Goal: Task Accomplishment & Management: Manage account settings

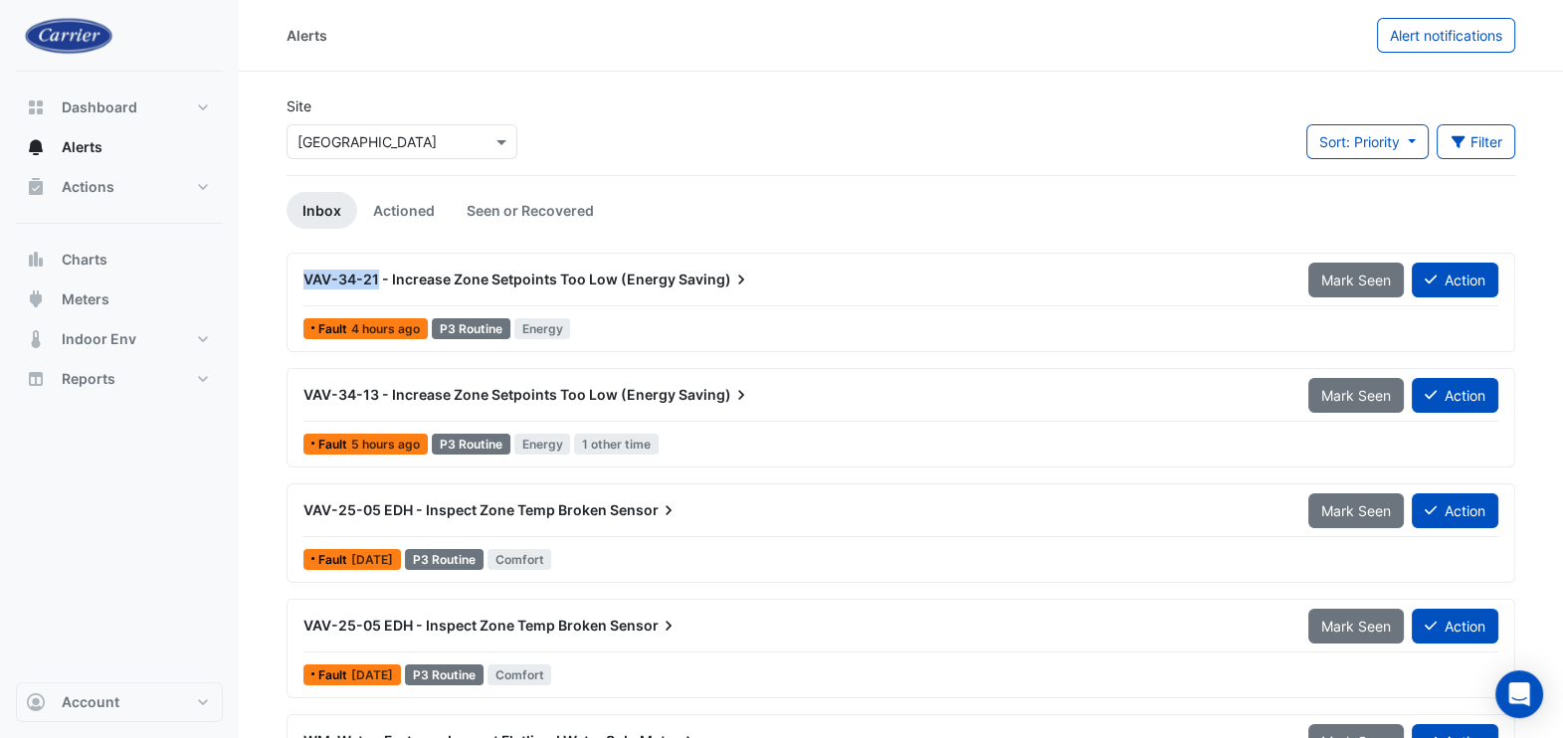
drag, startPoint x: 303, startPoint y: 277, endPoint x: 378, endPoint y: 281, distance: 74.8
click at [378, 281] on span "VAV-34-21 - Increase Zone Setpoints Too Low (Energy" at bounding box center [489, 279] width 372 height 17
copy span "VAV-34-21"
click at [1439, 291] on button "Action" at bounding box center [1454, 280] width 87 height 35
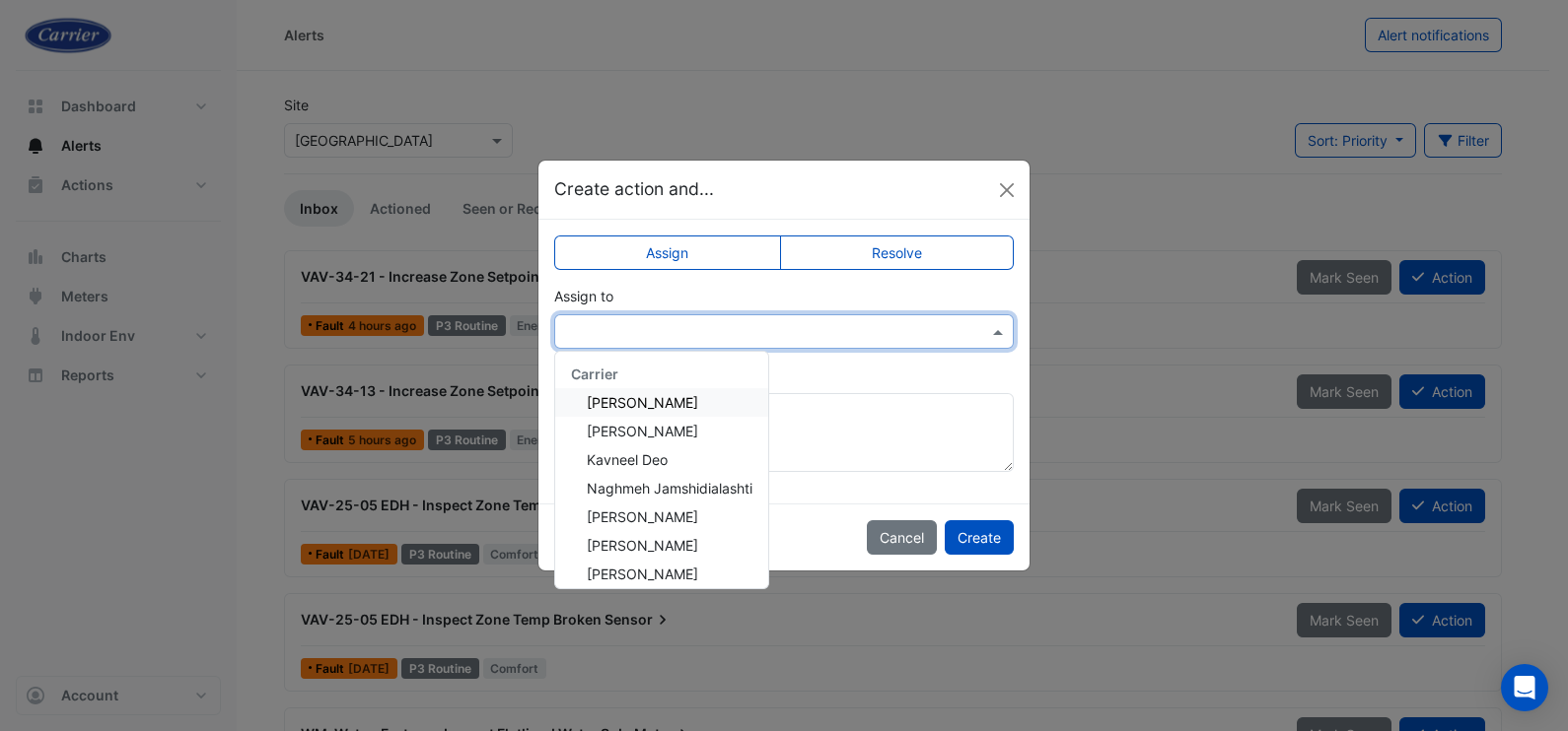
click at [903, 332] on input "text" at bounding box center [764, 332] width 398 height 21
click at [699, 479] on span "Naghmeh Jamshidialashti" at bounding box center [669, 487] width 166 height 17
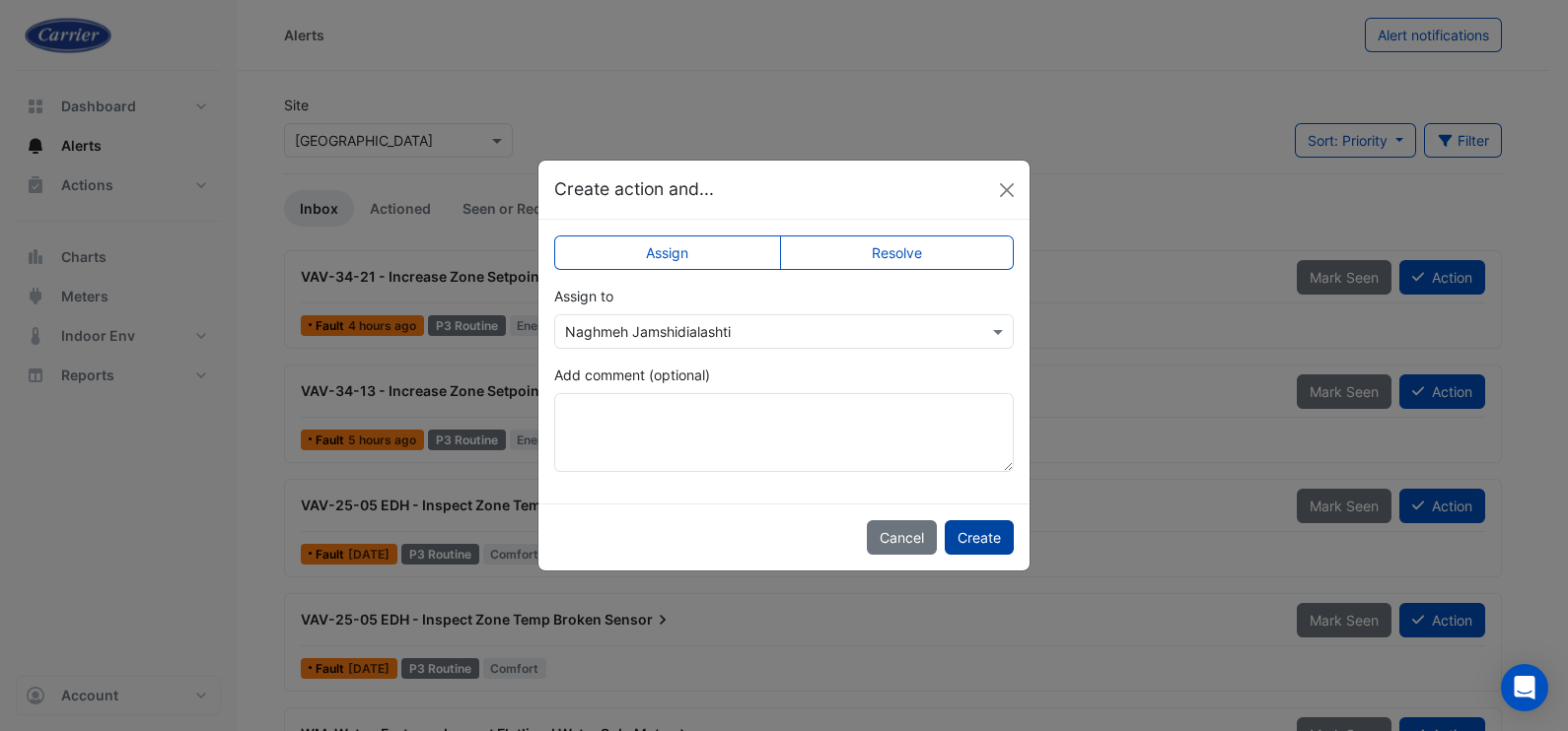
click at [979, 535] on button "Create" at bounding box center [979, 537] width 69 height 35
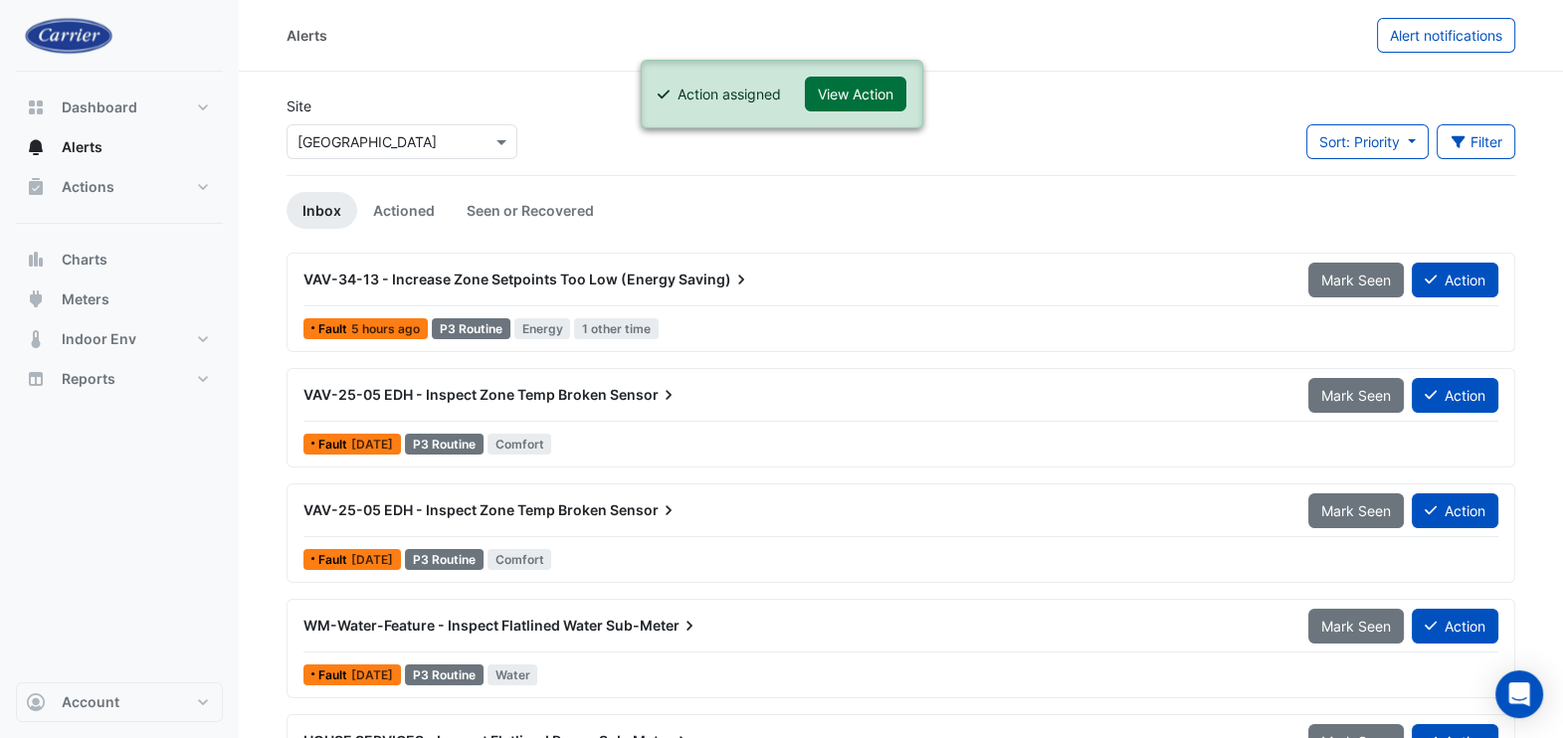
drag, startPoint x: 860, startPoint y: 97, endPoint x: 858, endPoint y: 129, distance: 31.9
click at [860, 98] on button "View Action" at bounding box center [855, 94] width 101 height 35
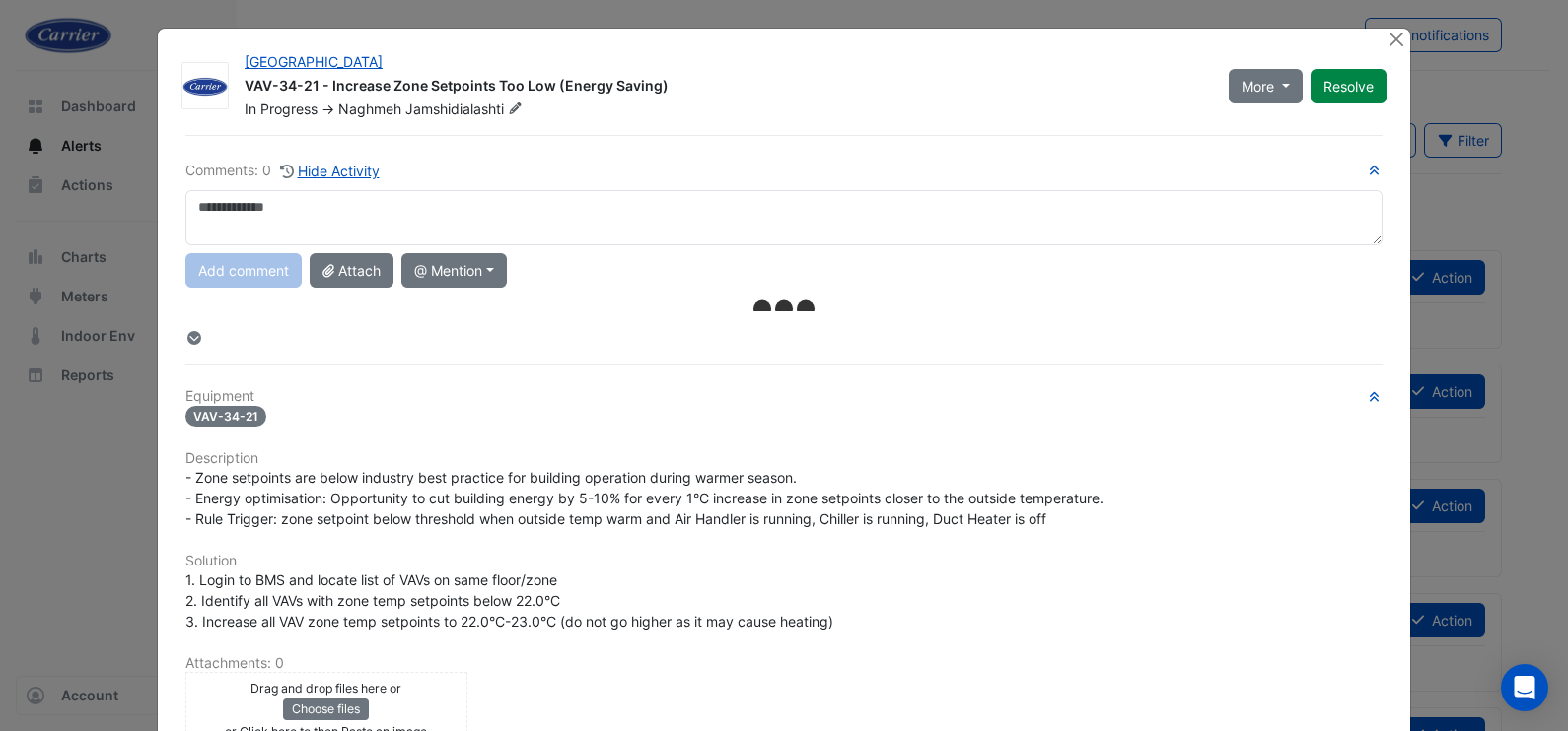
click at [466, 214] on textarea at bounding box center [784, 218] width 1197 height 55
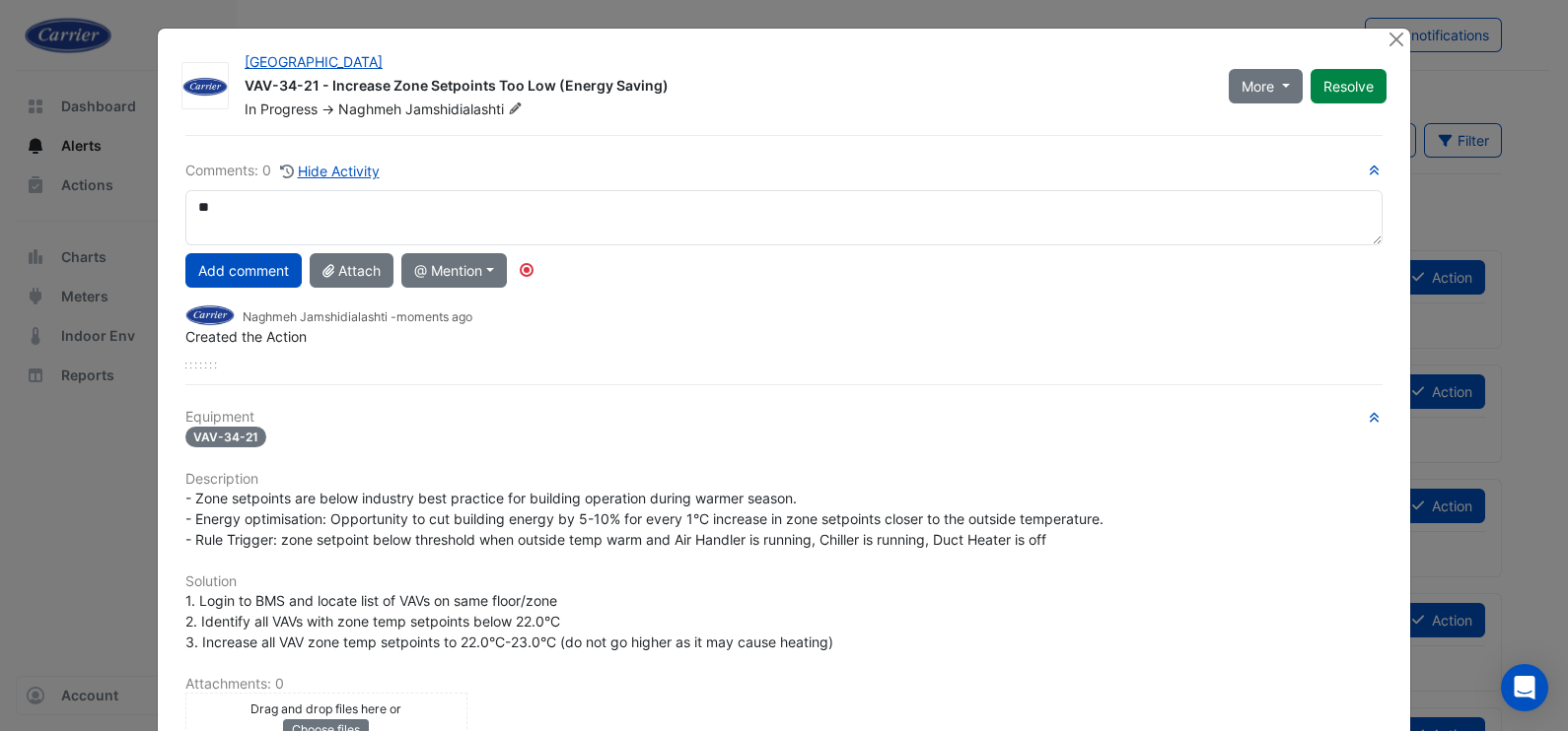
type textarea "*"
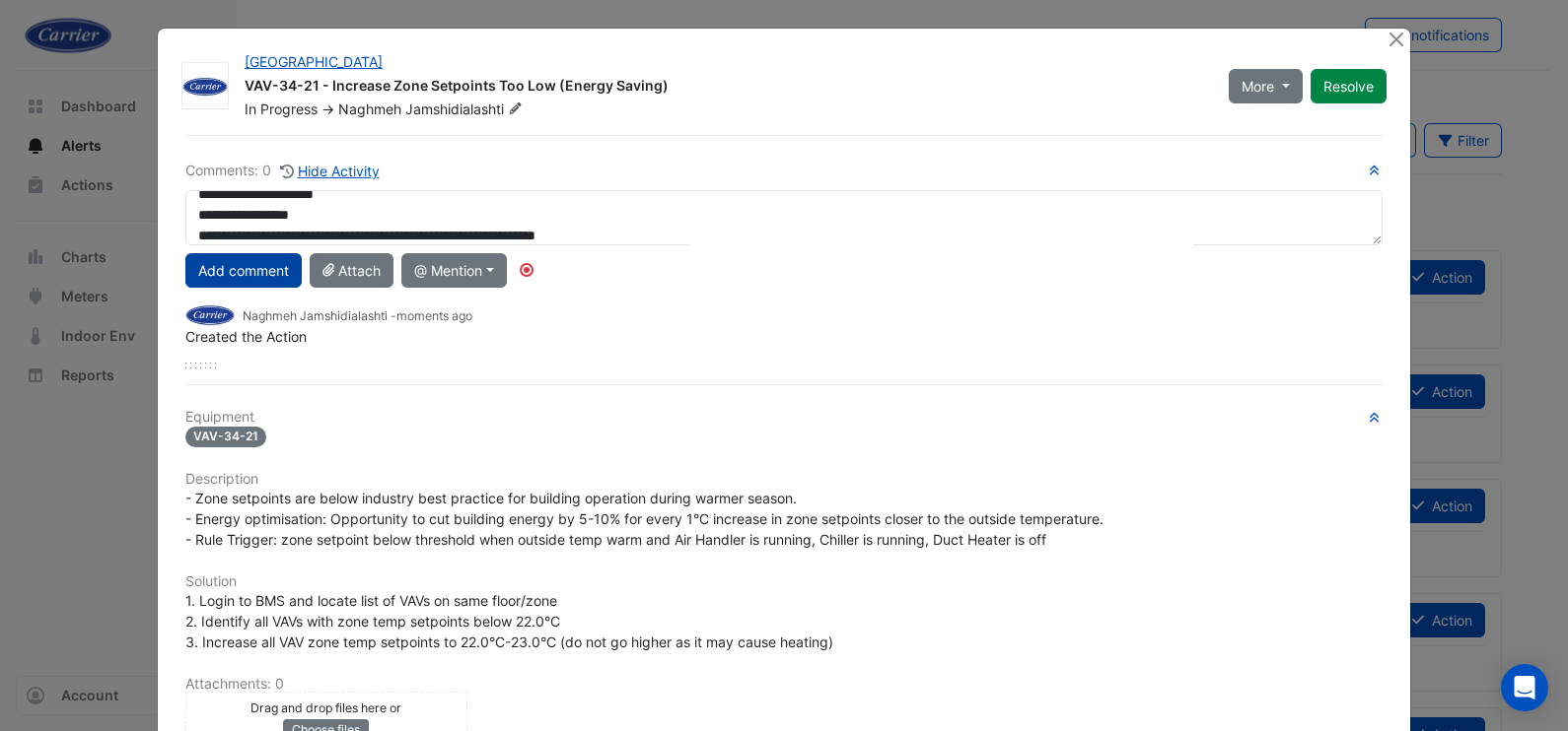
type textarea "**********"
click at [267, 271] on button "Add comment" at bounding box center [243, 270] width 116 height 35
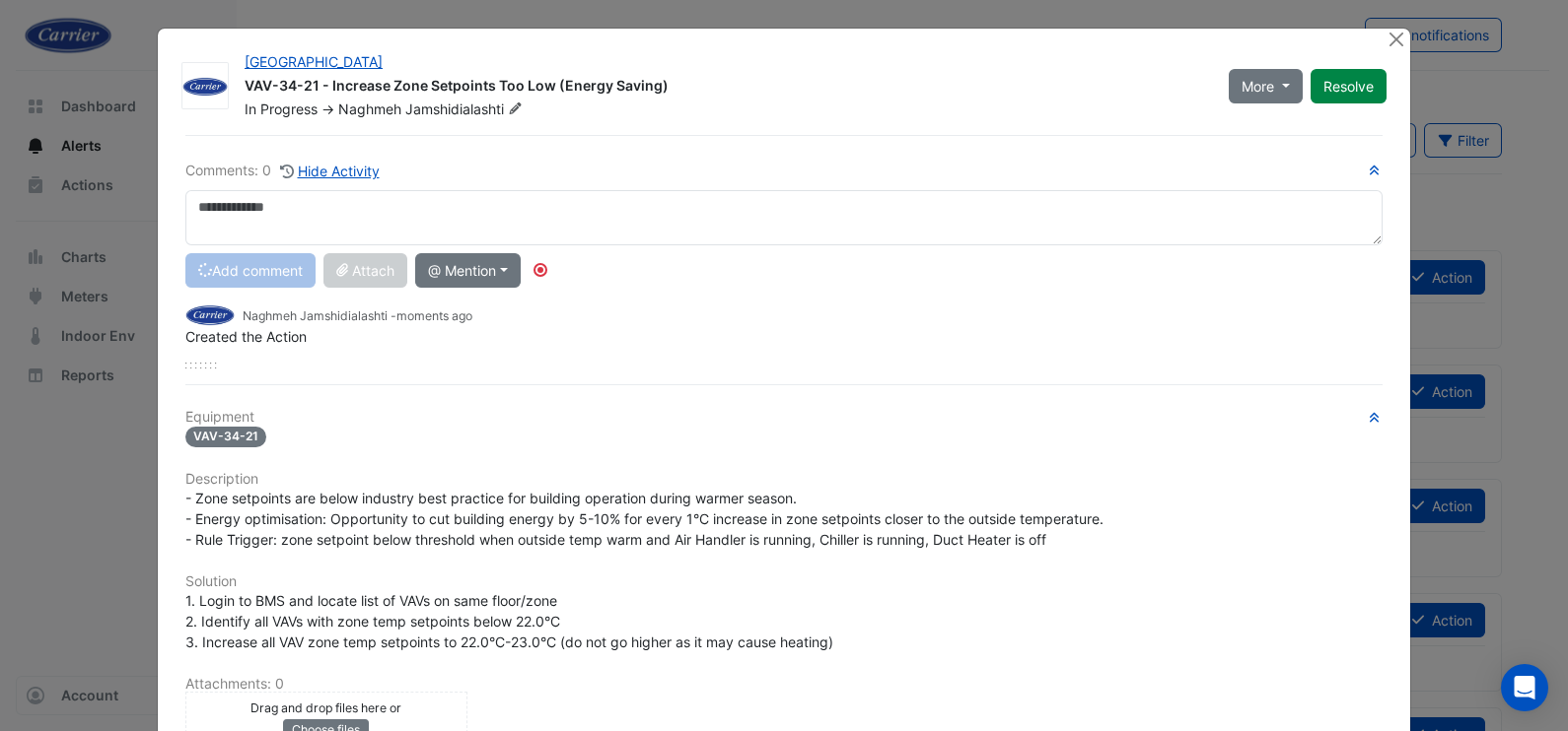
scroll to position [0, 0]
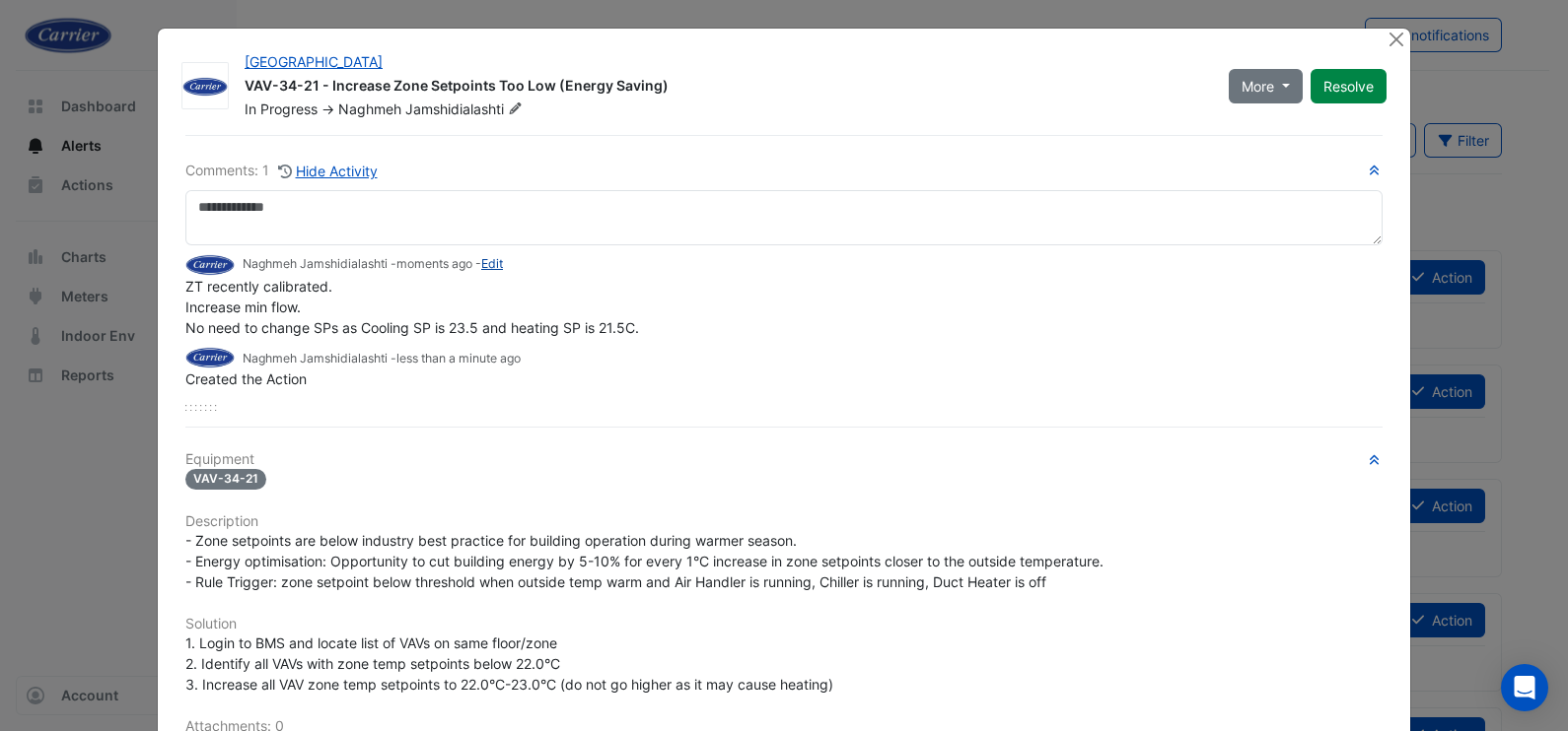
click at [487, 263] on link "Edit" at bounding box center [492, 263] width 22 height 15
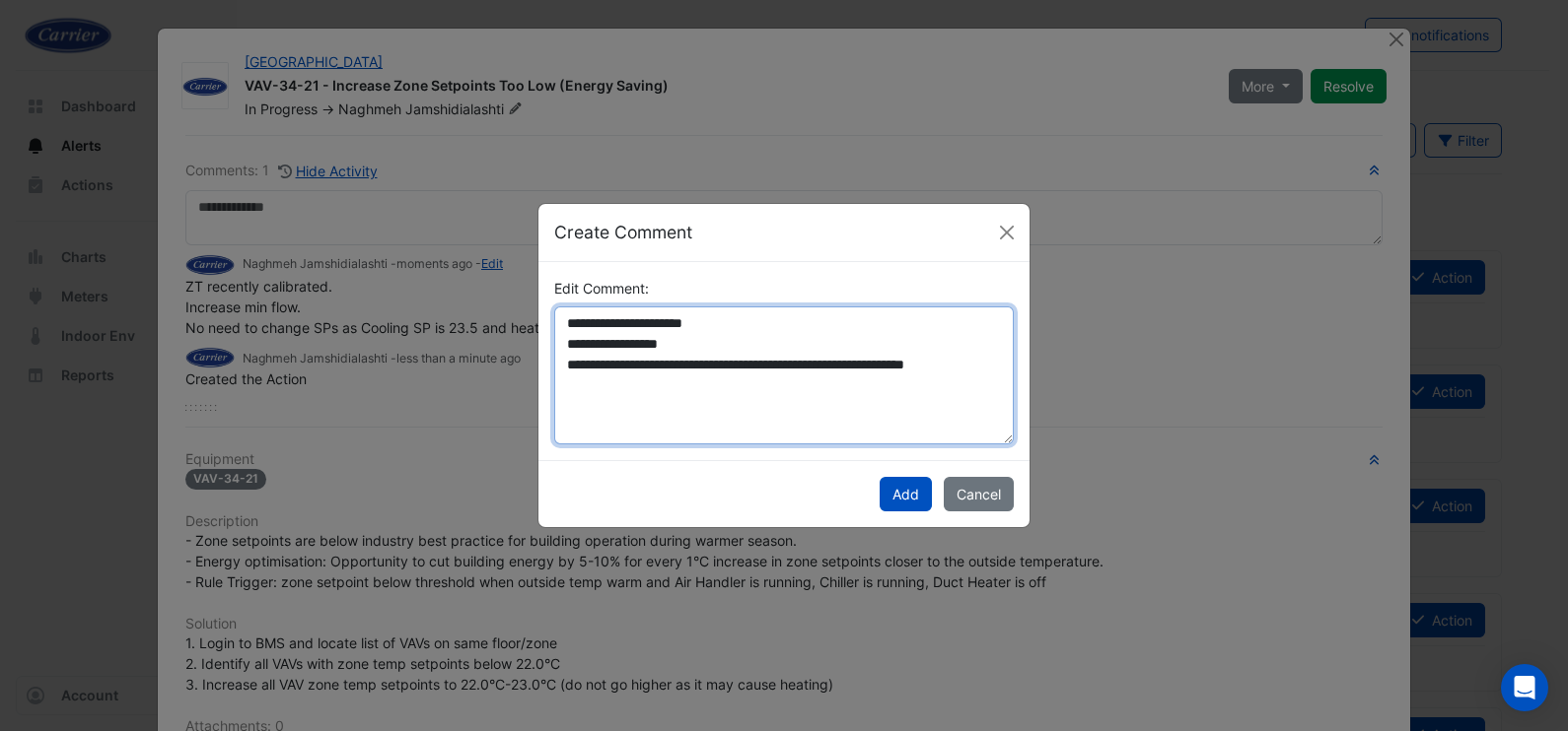
click at [623, 345] on textarea "**********" at bounding box center [784, 374] width 460 height 138
click at [693, 349] on textarea "**********" at bounding box center [784, 374] width 460 height 138
click at [705, 344] on textarea "**********" at bounding box center [784, 374] width 460 height 138
type textarea "**********"
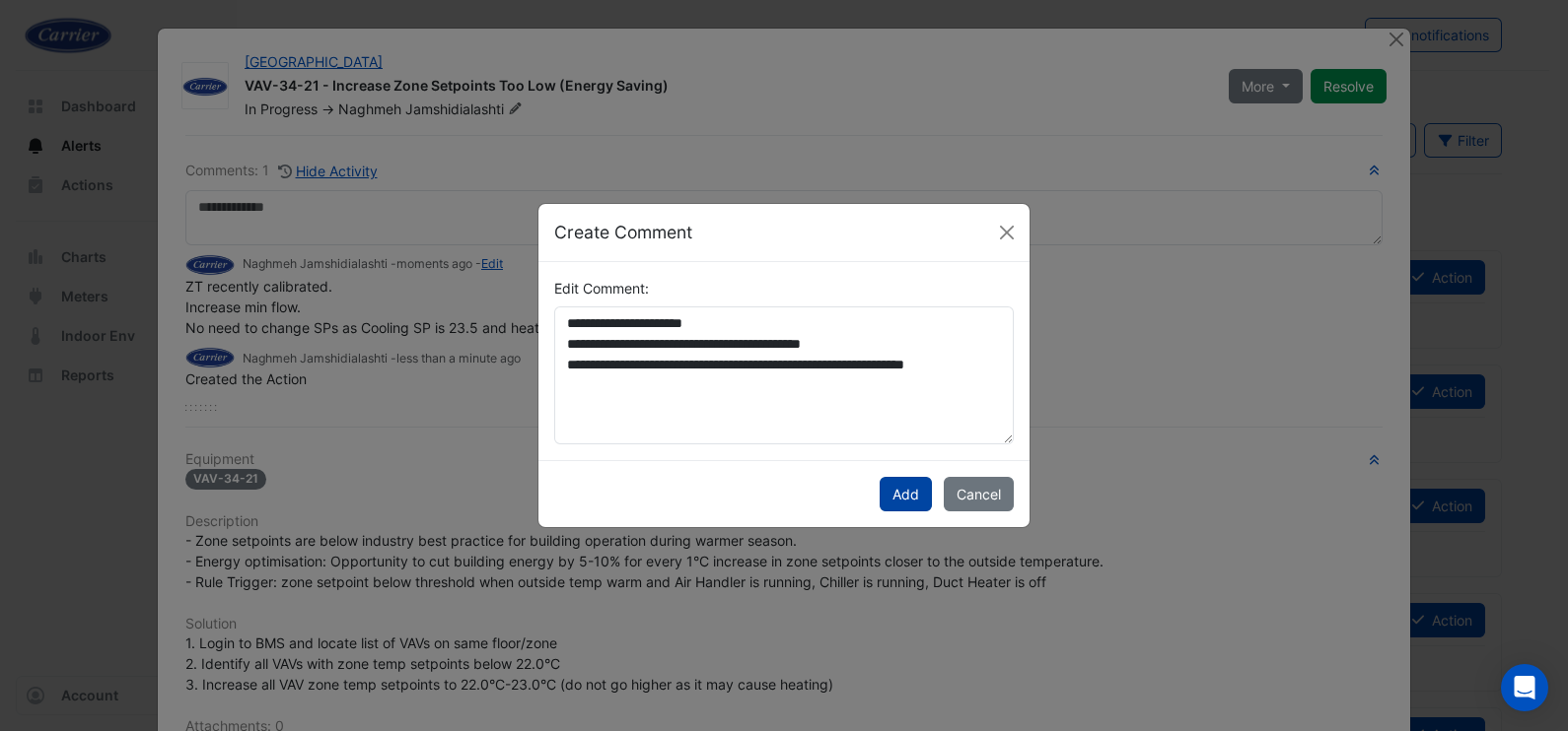
click at [907, 496] on button "Add" at bounding box center [905, 493] width 53 height 35
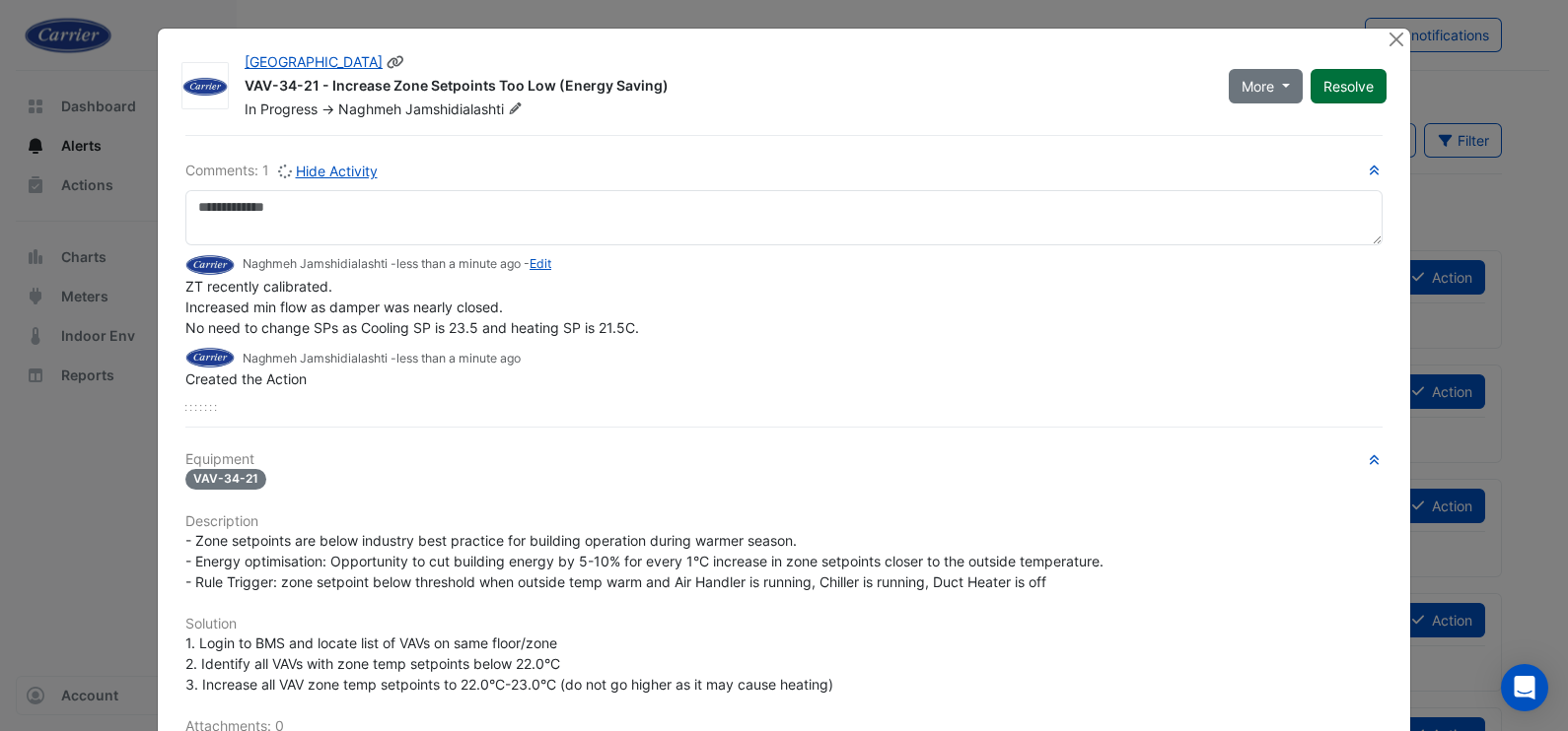
click at [1350, 91] on button "Resolve" at bounding box center [1348, 86] width 76 height 35
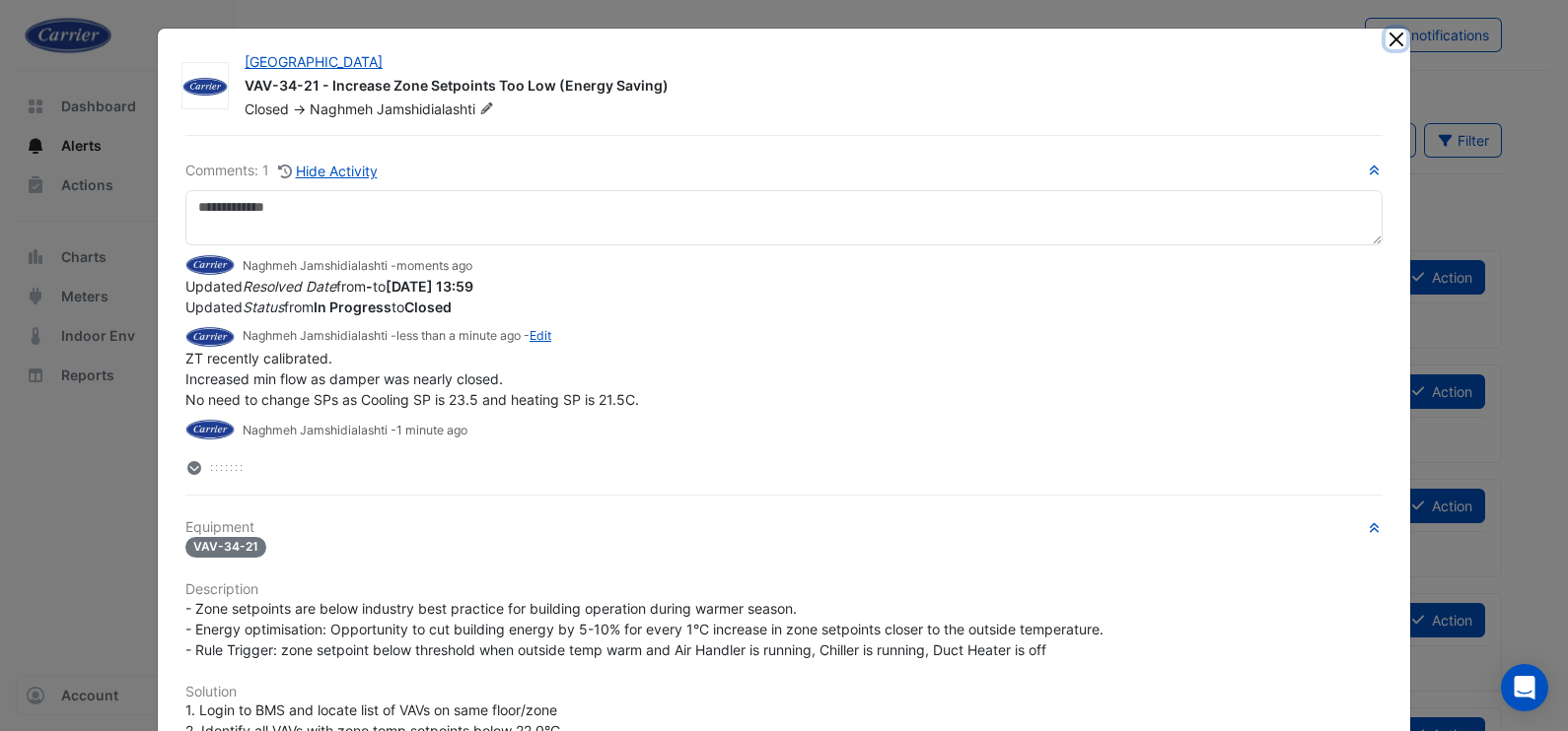
click at [1391, 41] on button "Close" at bounding box center [1396, 39] width 21 height 21
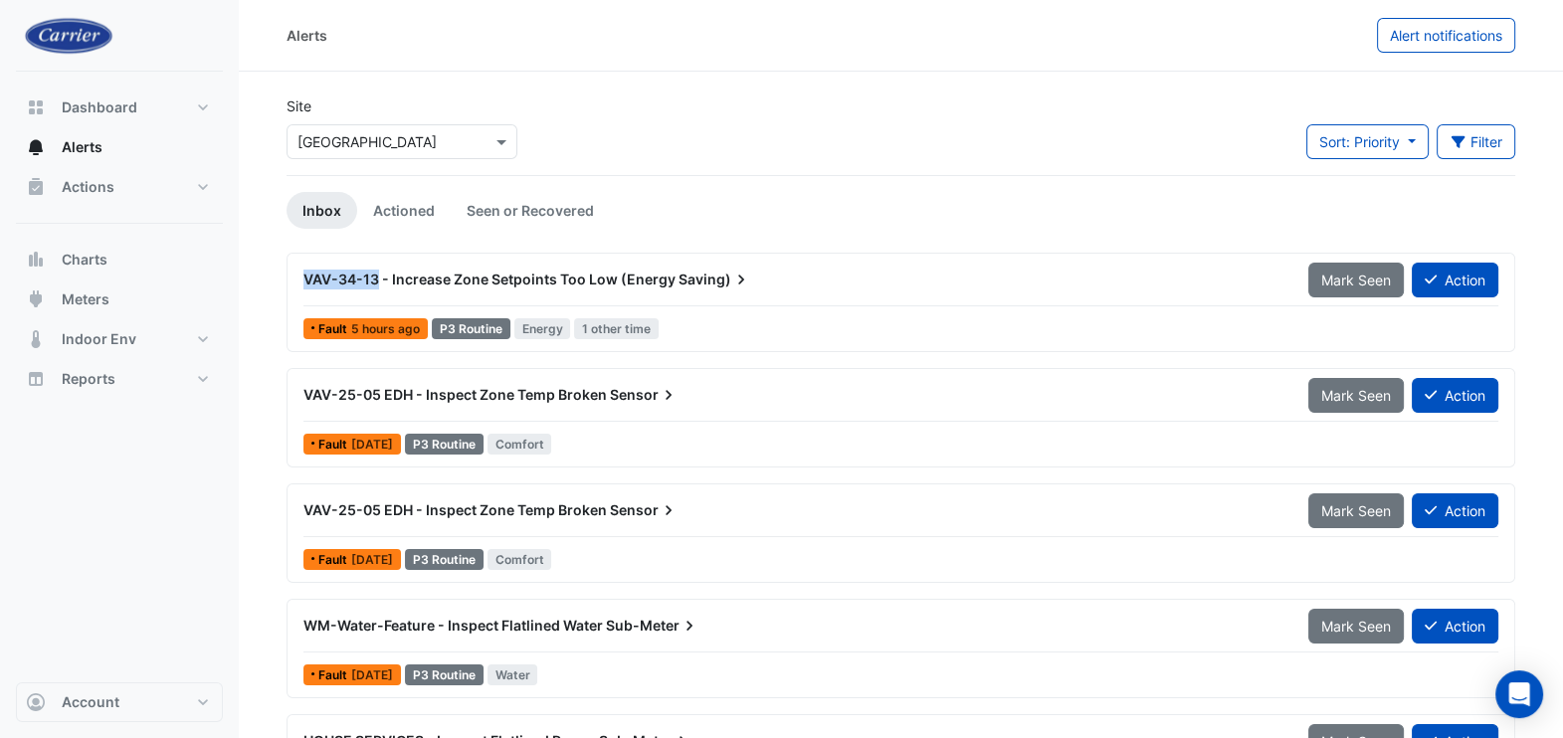
drag, startPoint x: 307, startPoint y: 282, endPoint x: 379, endPoint y: 282, distance: 71.6
click at [379, 282] on span "VAV-34-13 - Increase Zone Setpoints Too Low (Energy" at bounding box center [489, 279] width 372 height 17
copy span "VAV-34-13"
click at [1455, 281] on button "Action" at bounding box center [1454, 280] width 87 height 35
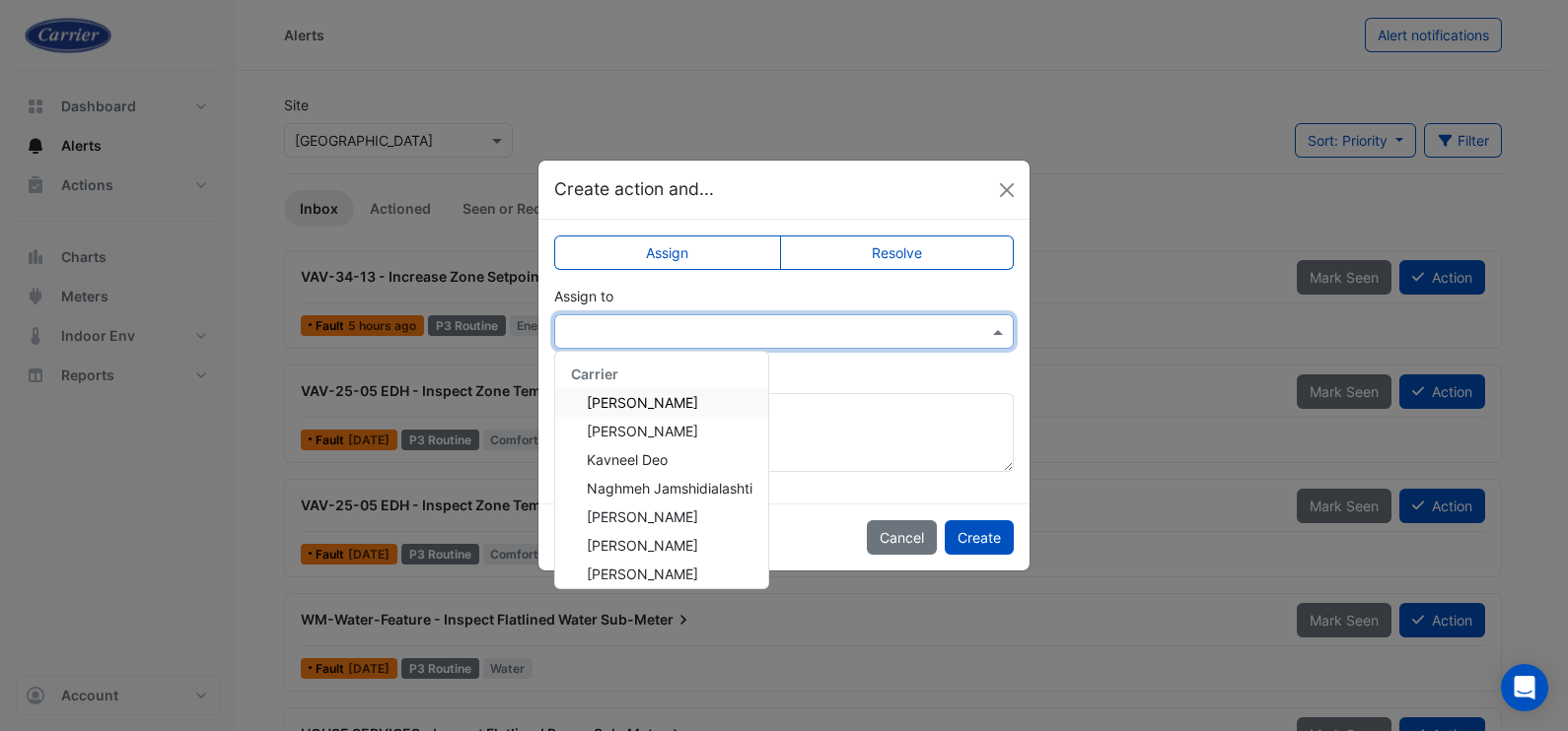
click at [692, 335] on input "text" at bounding box center [764, 332] width 398 height 21
click at [713, 488] on span "Naghmeh Jamshidialashti" at bounding box center [669, 487] width 166 height 17
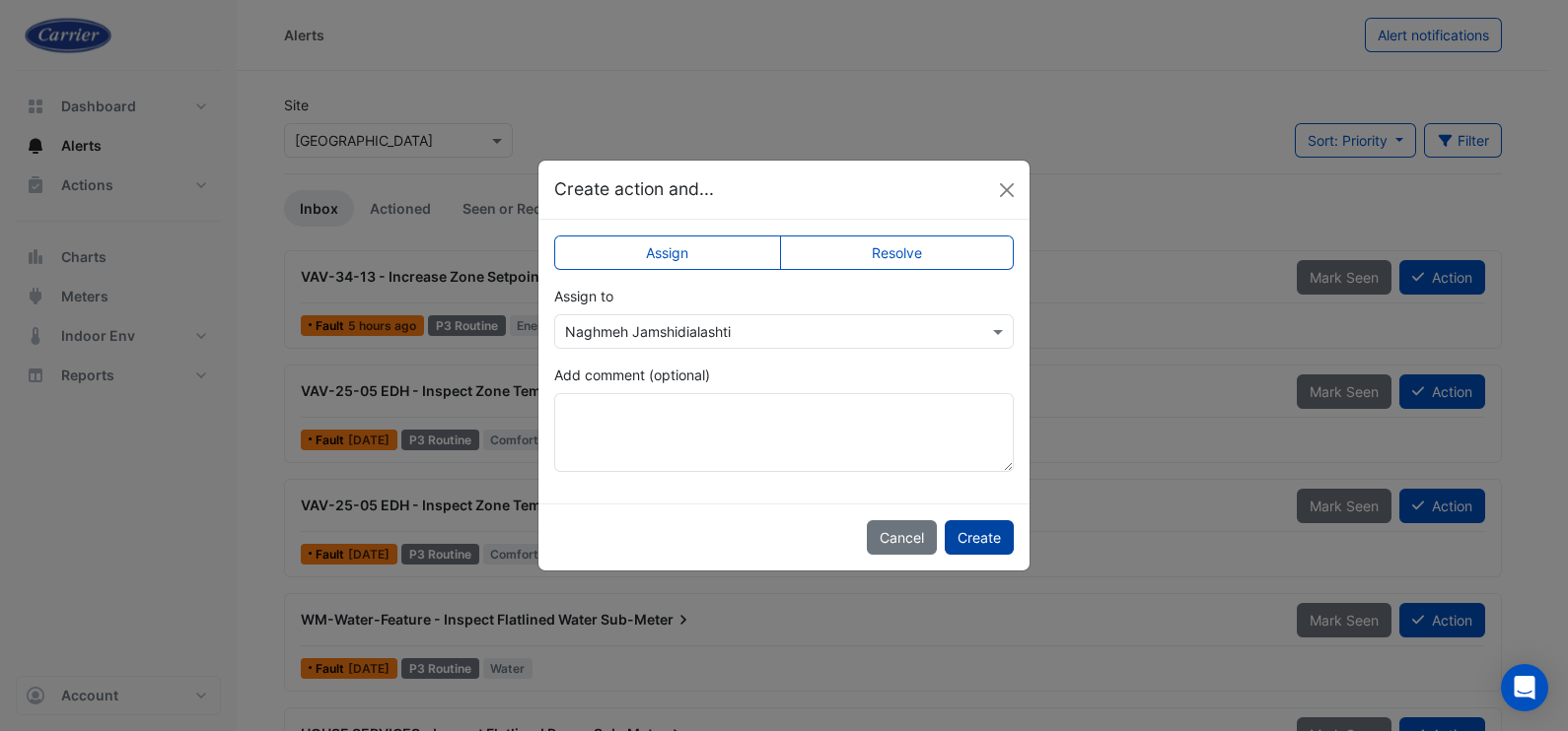
click at [988, 542] on button "Create" at bounding box center [979, 537] width 69 height 35
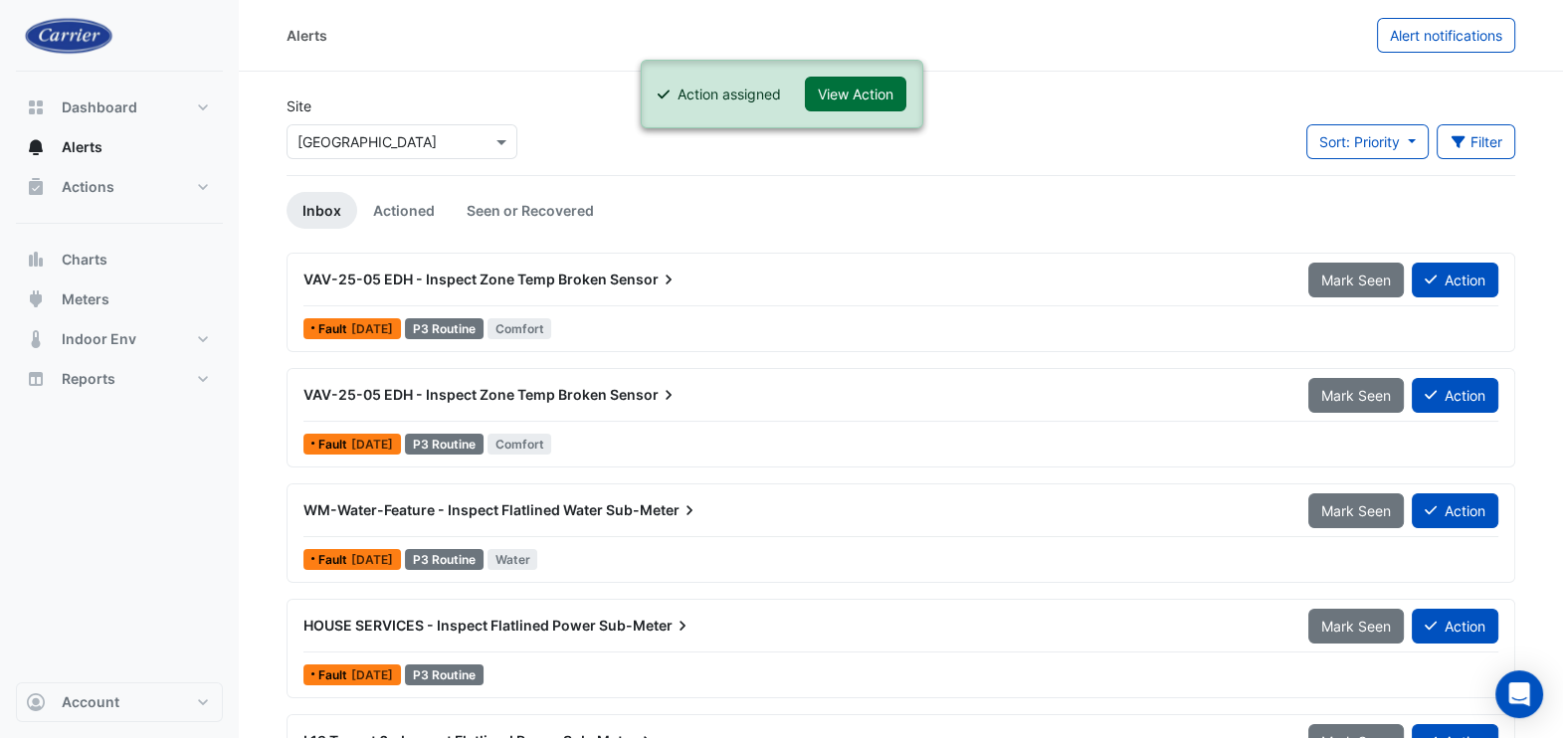
click at [860, 92] on button "View Action" at bounding box center [855, 94] width 101 height 35
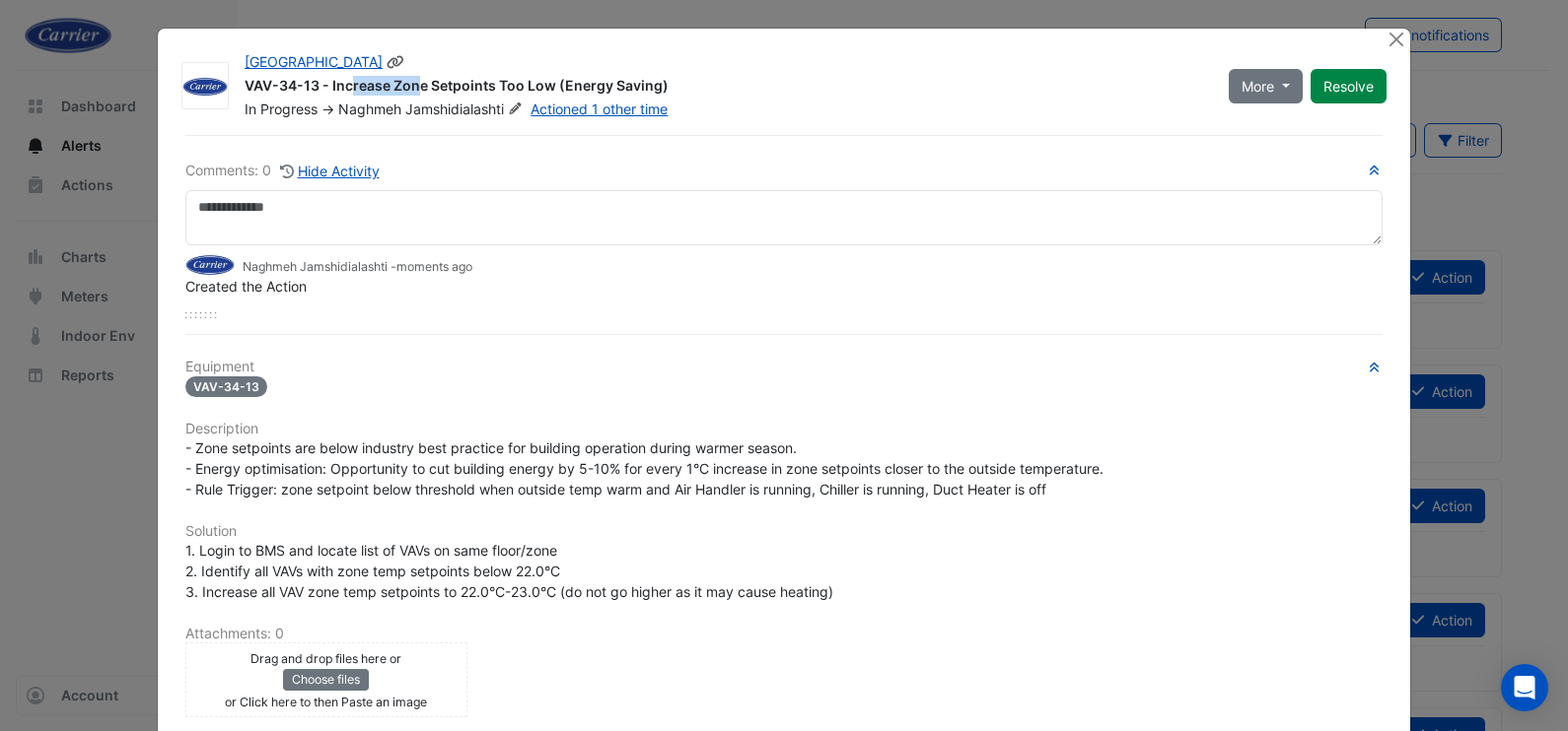
drag, startPoint x: 238, startPoint y: 84, endPoint x: 309, endPoint y: 79, distance: 71.2
click at [309, 79] on div "VAV-34-13 - Increase Zone Setpoints Too Low (Energy Saving)" at bounding box center [725, 88] width 960 height 24
copy div "VAV-34-13"
click at [1392, 45] on button "Close" at bounding box center [1396, 39] width 21 height 21
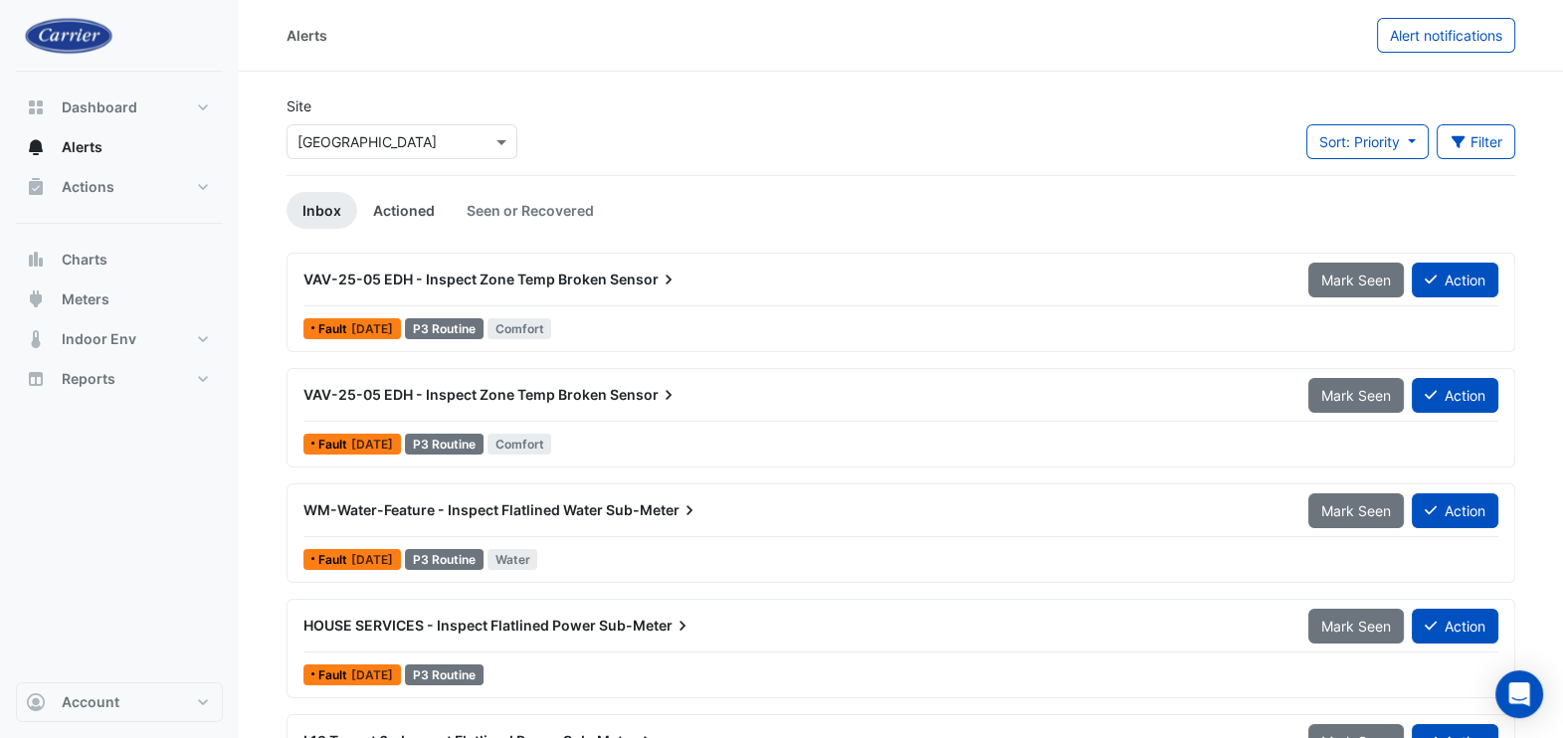
click at [405, 207] on link "Actioned" at bounding box center [404, 210] width 94 height 37
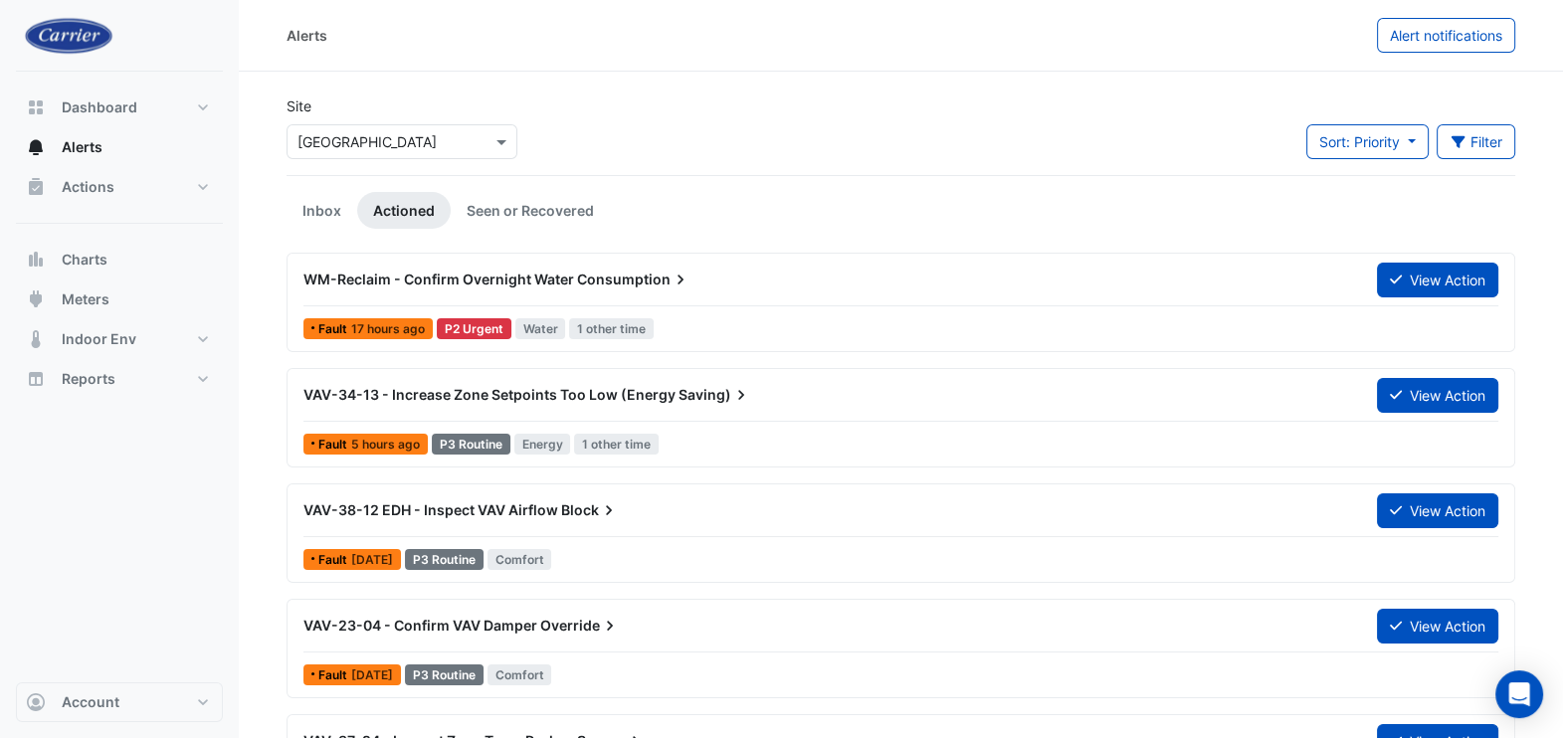
click at [357, 399] on span "VAV-34-13 - Increase Zone Setpoints Too Low (Energy" at bounding box center [489, 394] width 372 height 17
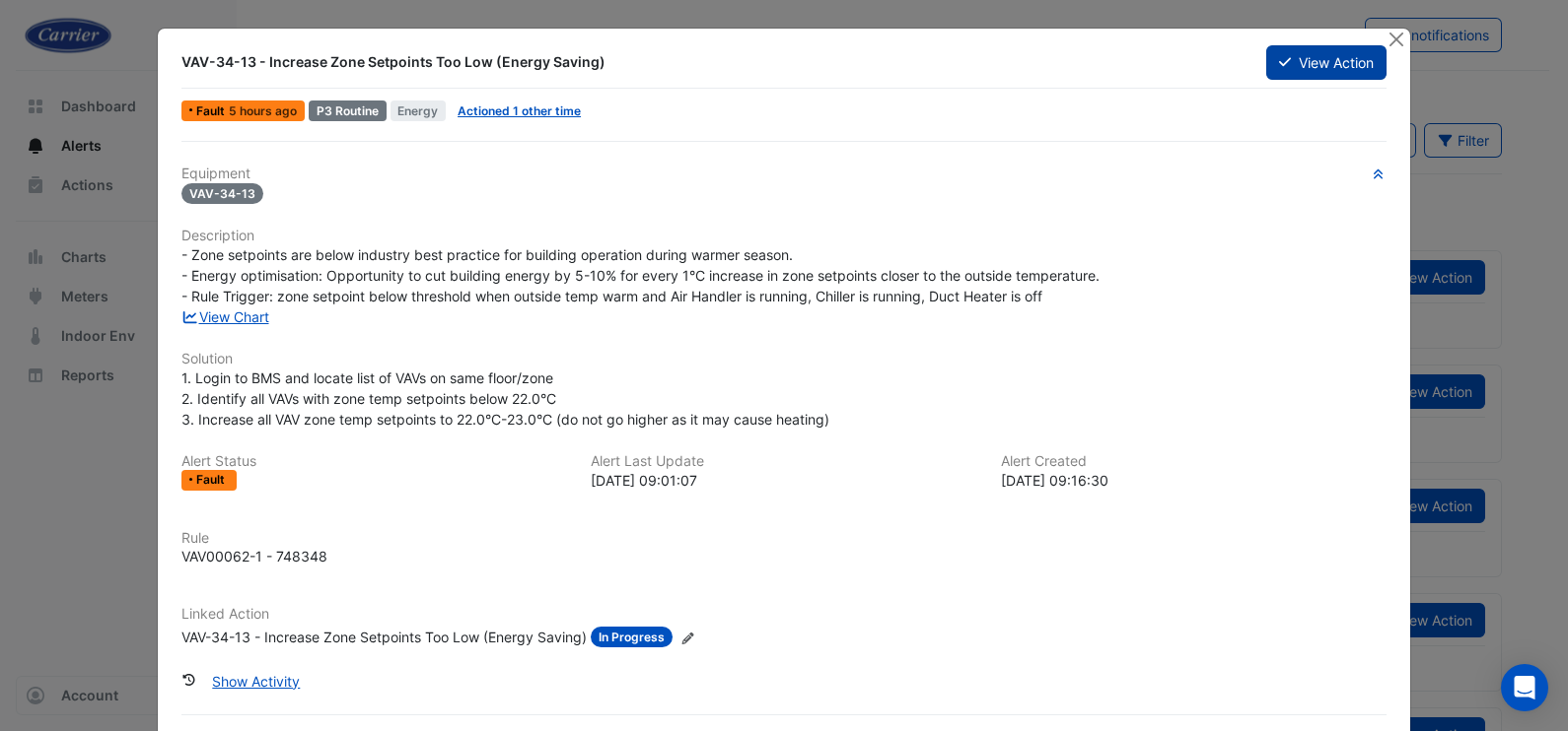
click at [1326, 74] on button "View Action" at bounding box center [1325, 62] width 120 height 35
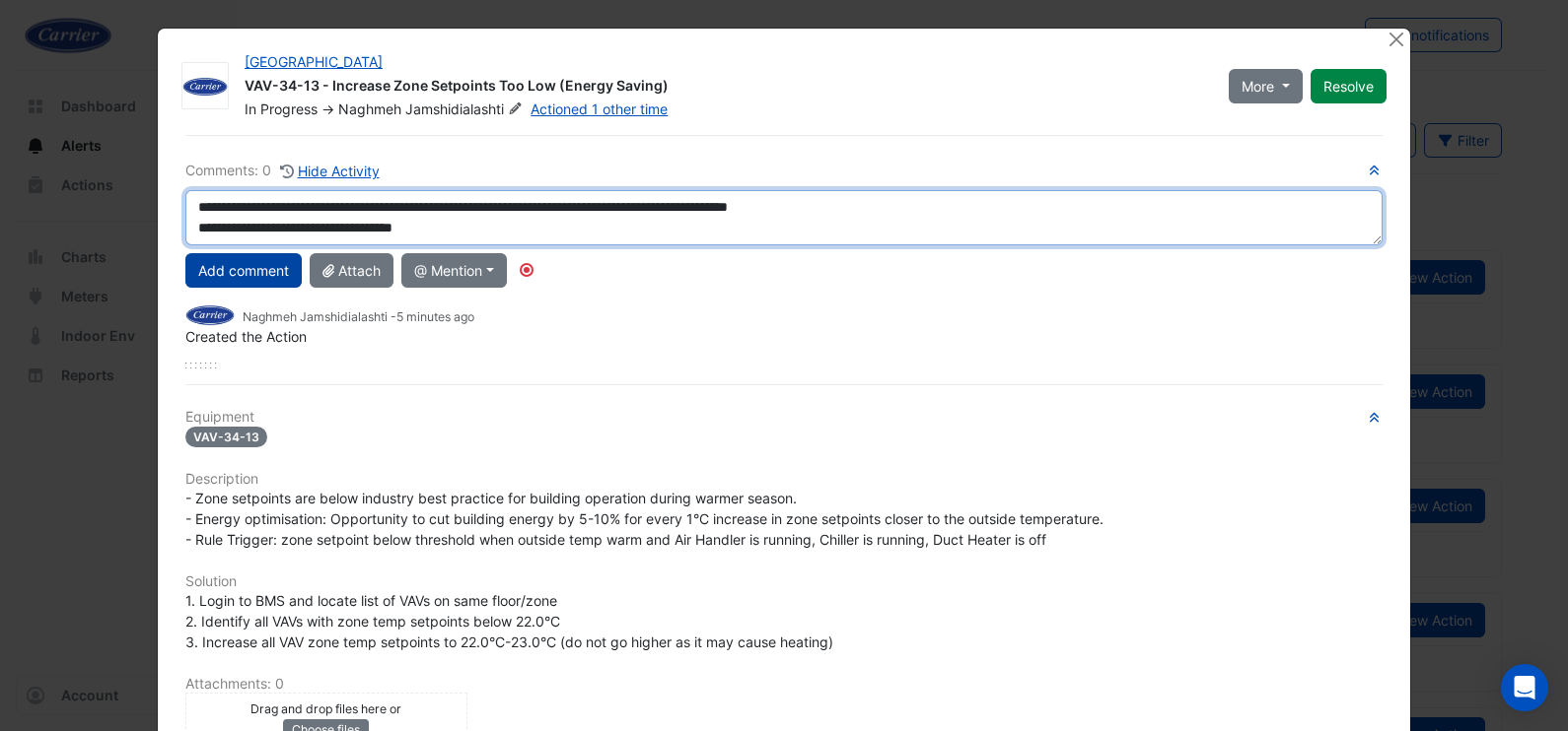
type textarea "**********"
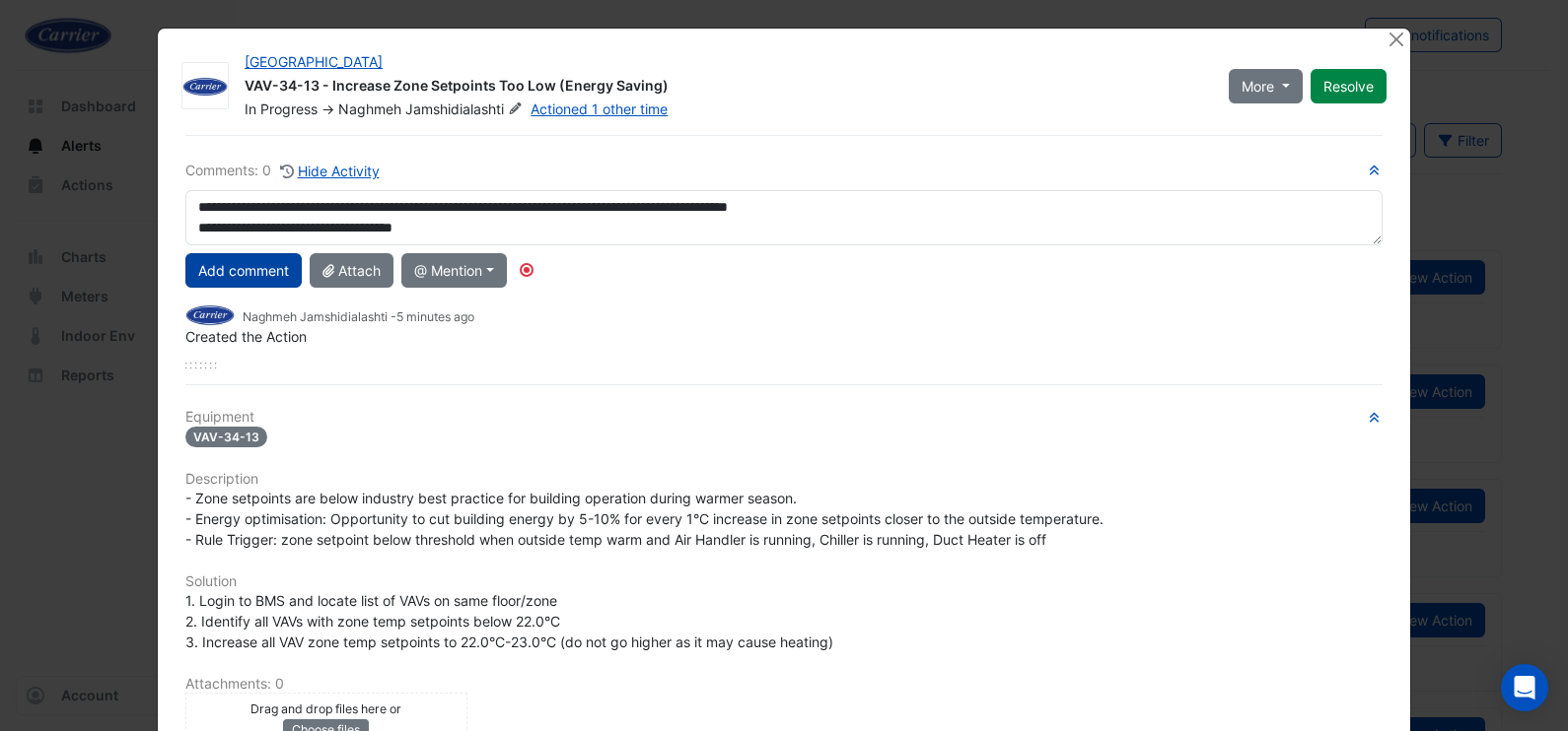
click at [252, 278] on button "Add comment" at bounding box center [243, 270] width 116 height 35
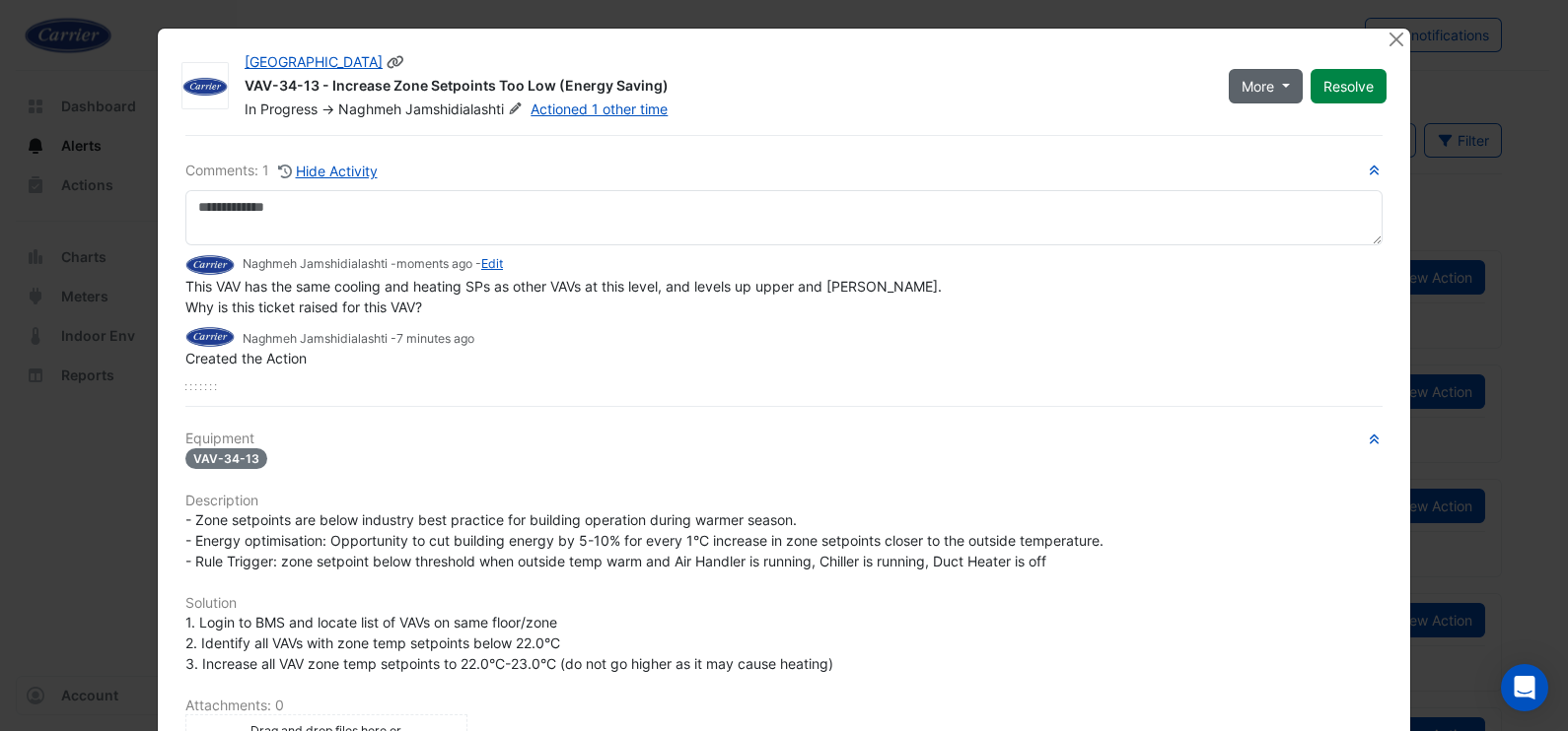
click at [1258, 80] on span "More" at bounding box center [1257, 86] width 33 height 21
click at [1345, 79] on button "Resolve" at bounding box center [1348, 86] width 76 height 35
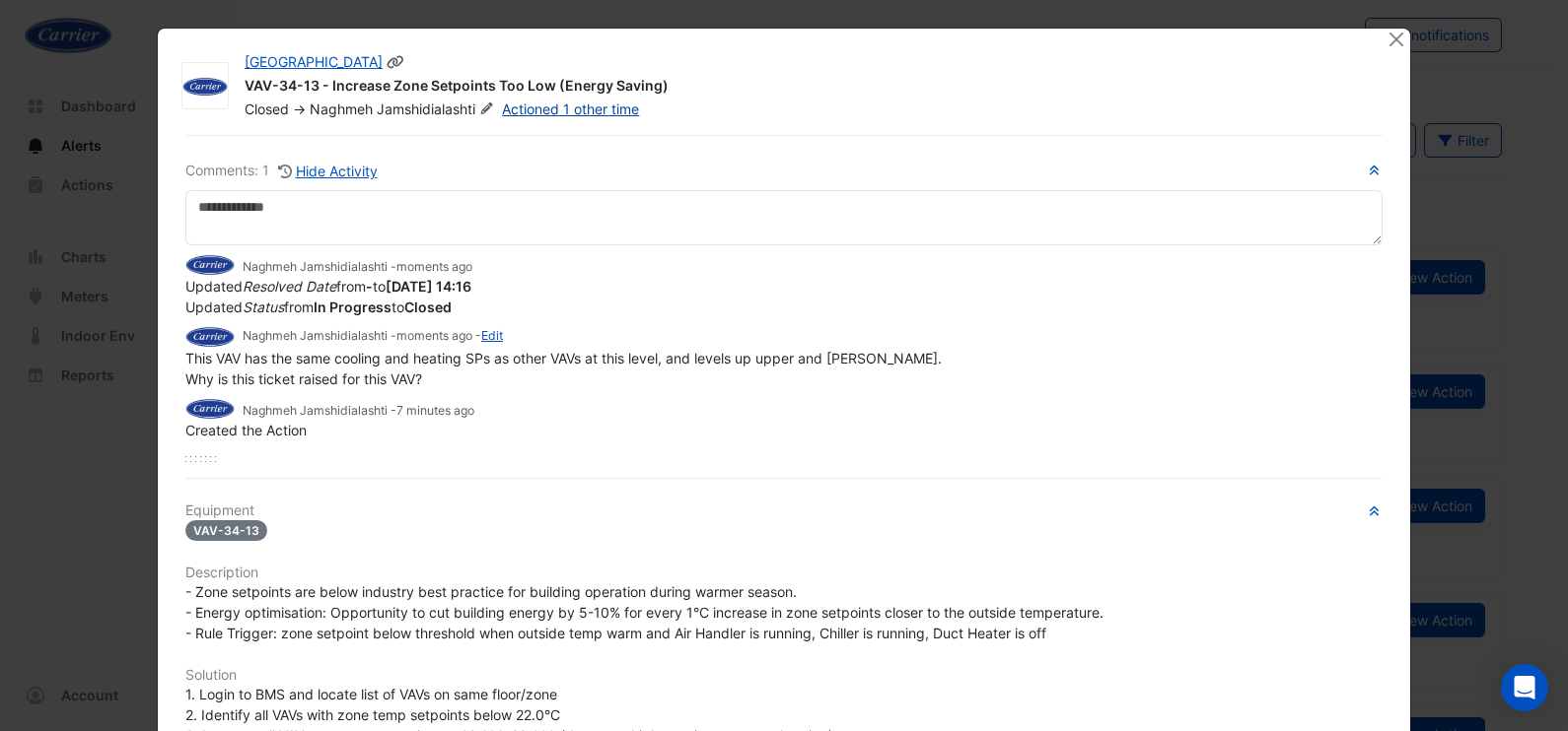
click at [577, 109] on link "Actioned 1 other time" at bounding box center [570, 108] width 137 height 17
click at [1387, 29] on button "Close" at bounding box center [1396, 39] width 21 height 21
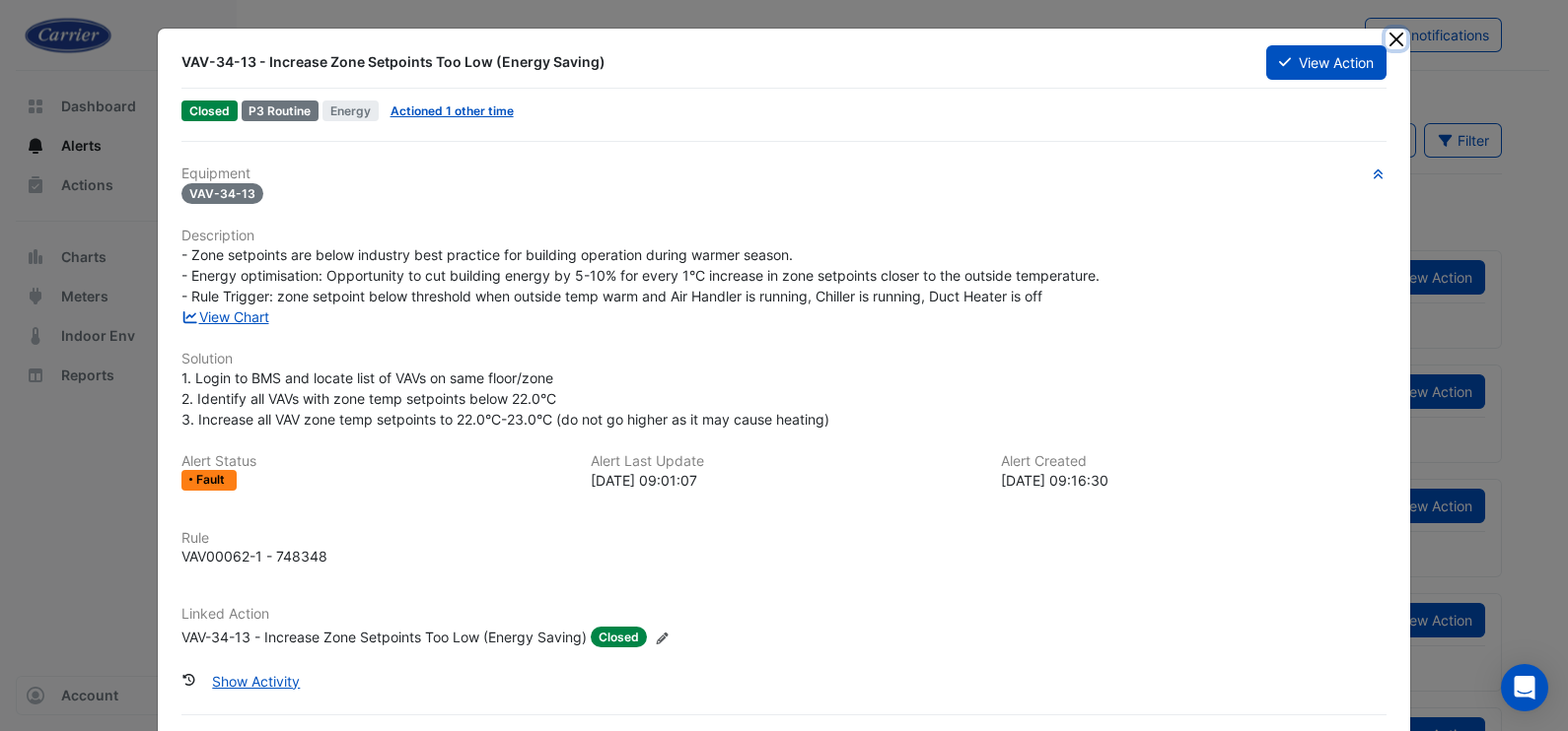
click at [1391, 42] on button "Close" at bounding box center [1396, 39] width 21 height 21
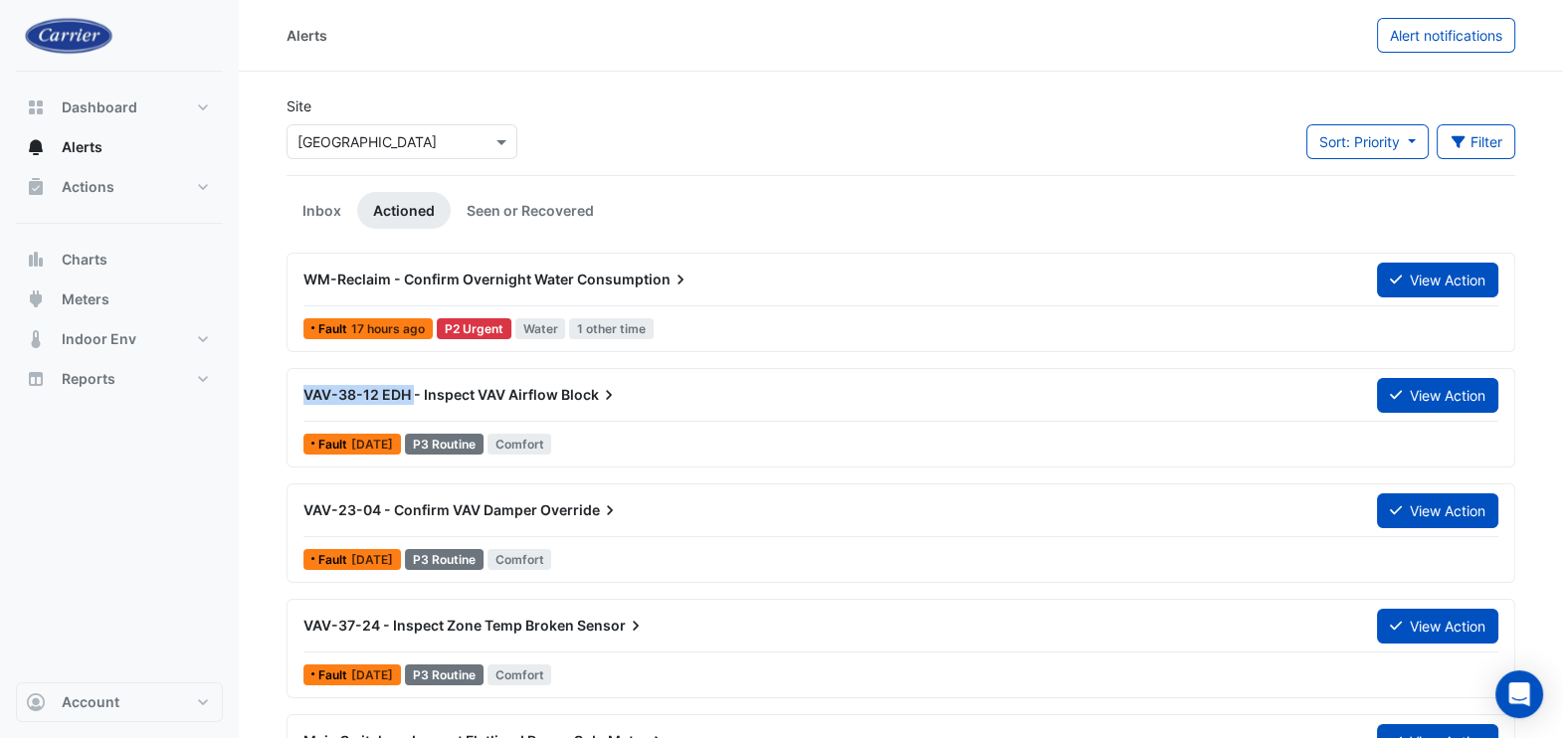
drag, startPoint x: 299, startPoint y: 396, endPoint x: 416, endPoint y: 393, distance: 116.4
click at [416, 393] on div "VAV-38-12 EDH - Inspect VAV Airflow Block" at bounding box center [827, 395] width 1073 height 36
copy span "VAV-38-12 EDH"
click at [1436, 403] on button "View Action" at bounding box center [1437, 395] width 121 height 35
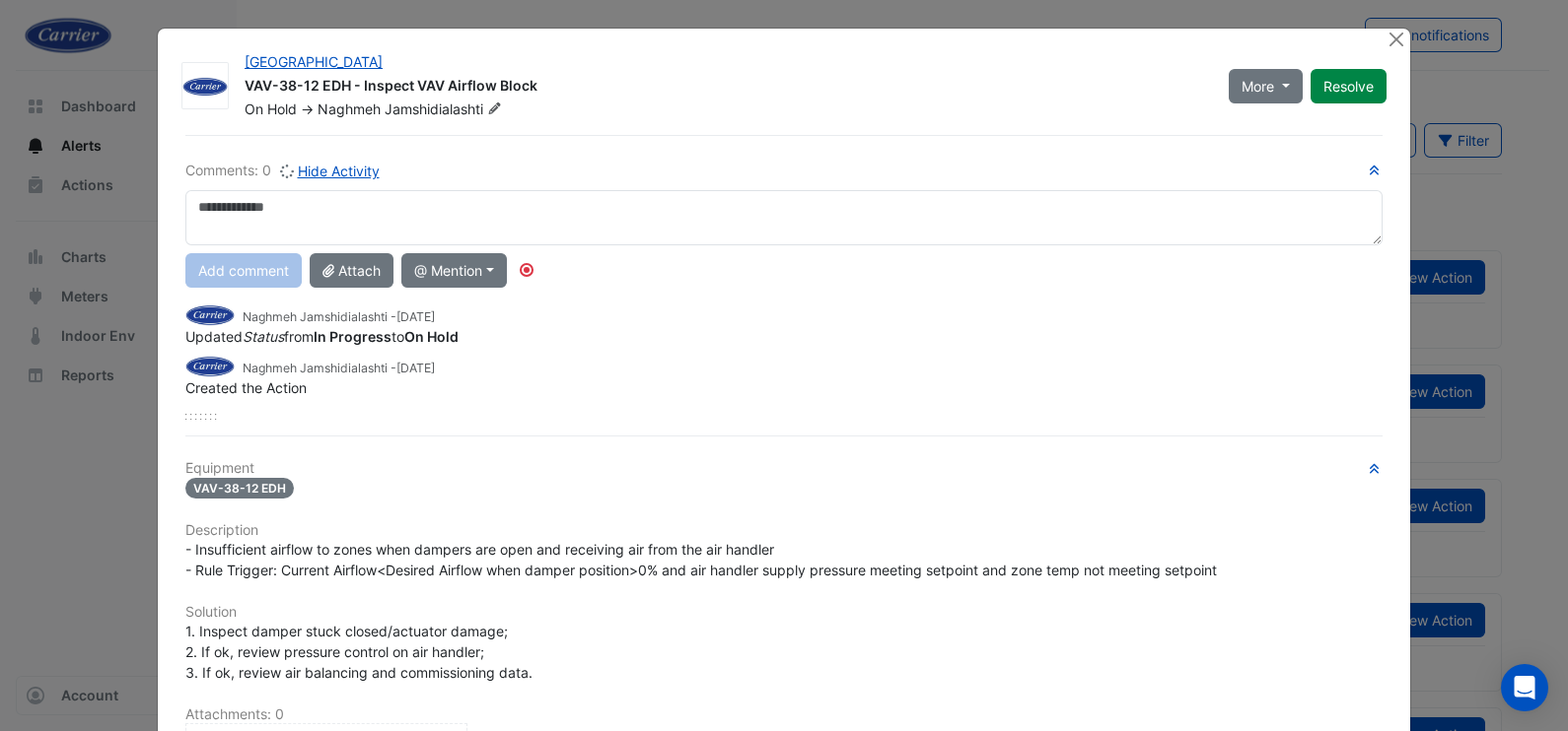
click at [365, 204] on textarea at bounding box center [784, 218] width 1197 height 55
type textarea "**********"
click at [227, 270] on button "Add comment" at bounding box center [243, 270] width 116 height 35
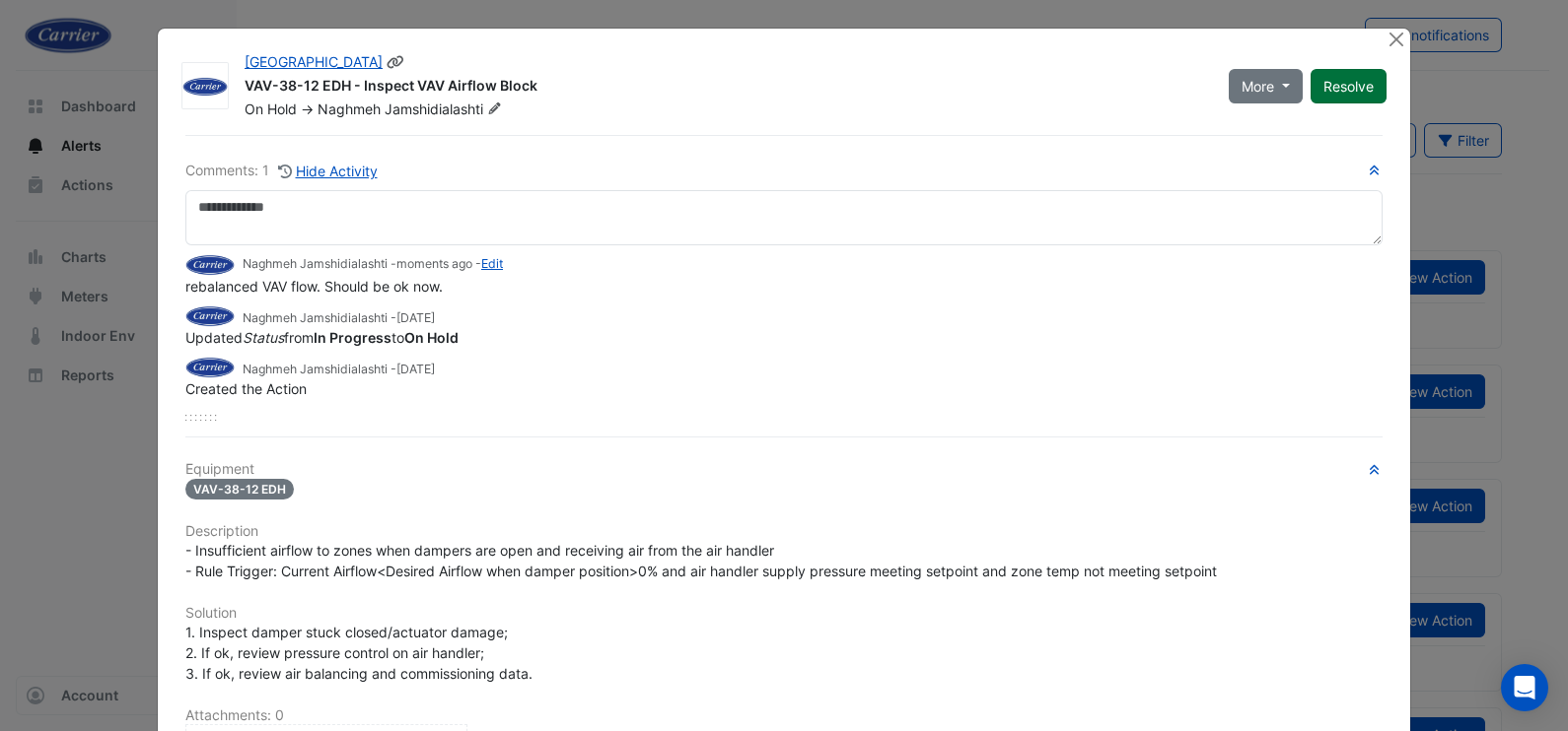
click at [1344, 82] on button "Resolve" at bounding box center [1348, 86] width 76 height 35
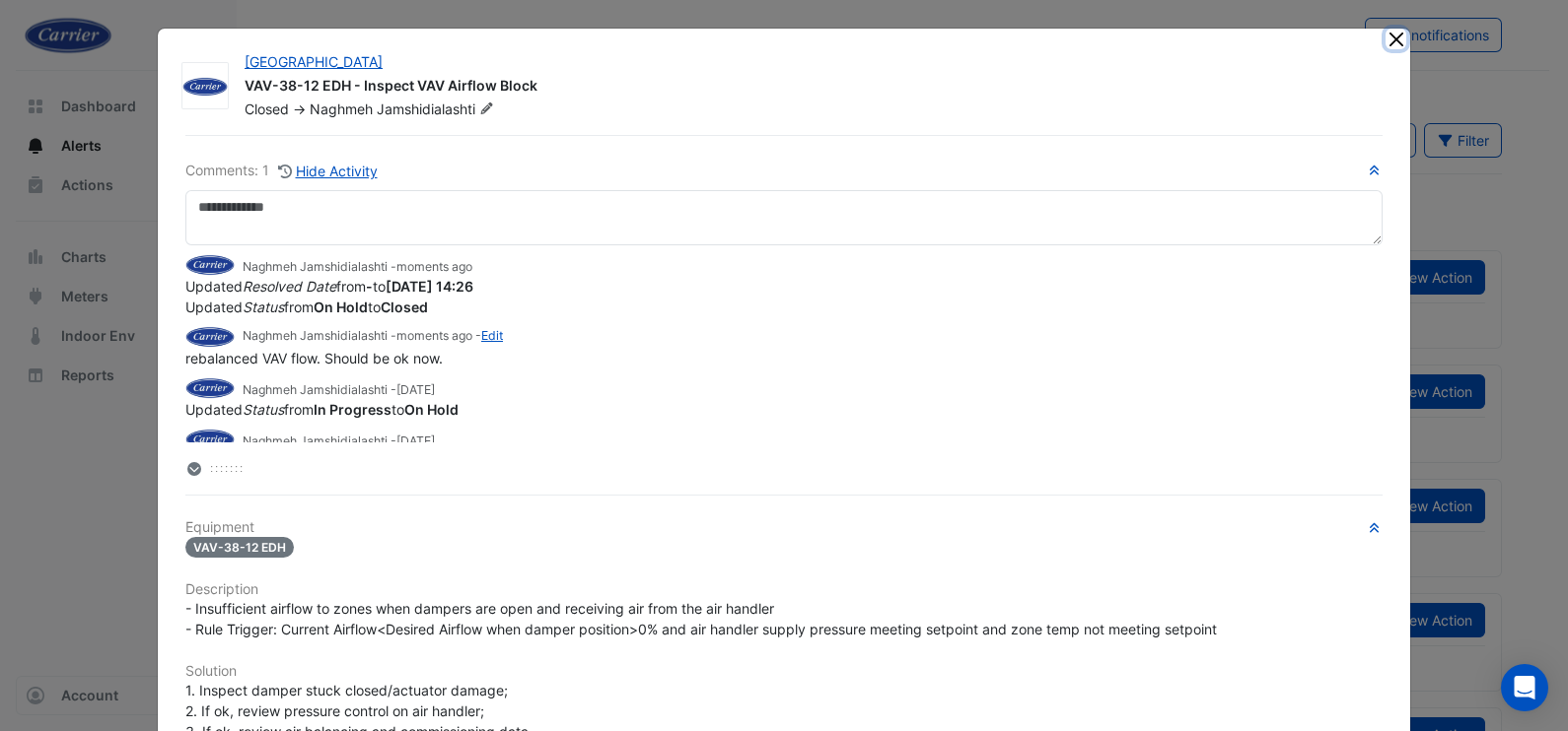
click at [1391, 40] on button "Close" at bounding box center [1396, 39] width 21 height 21
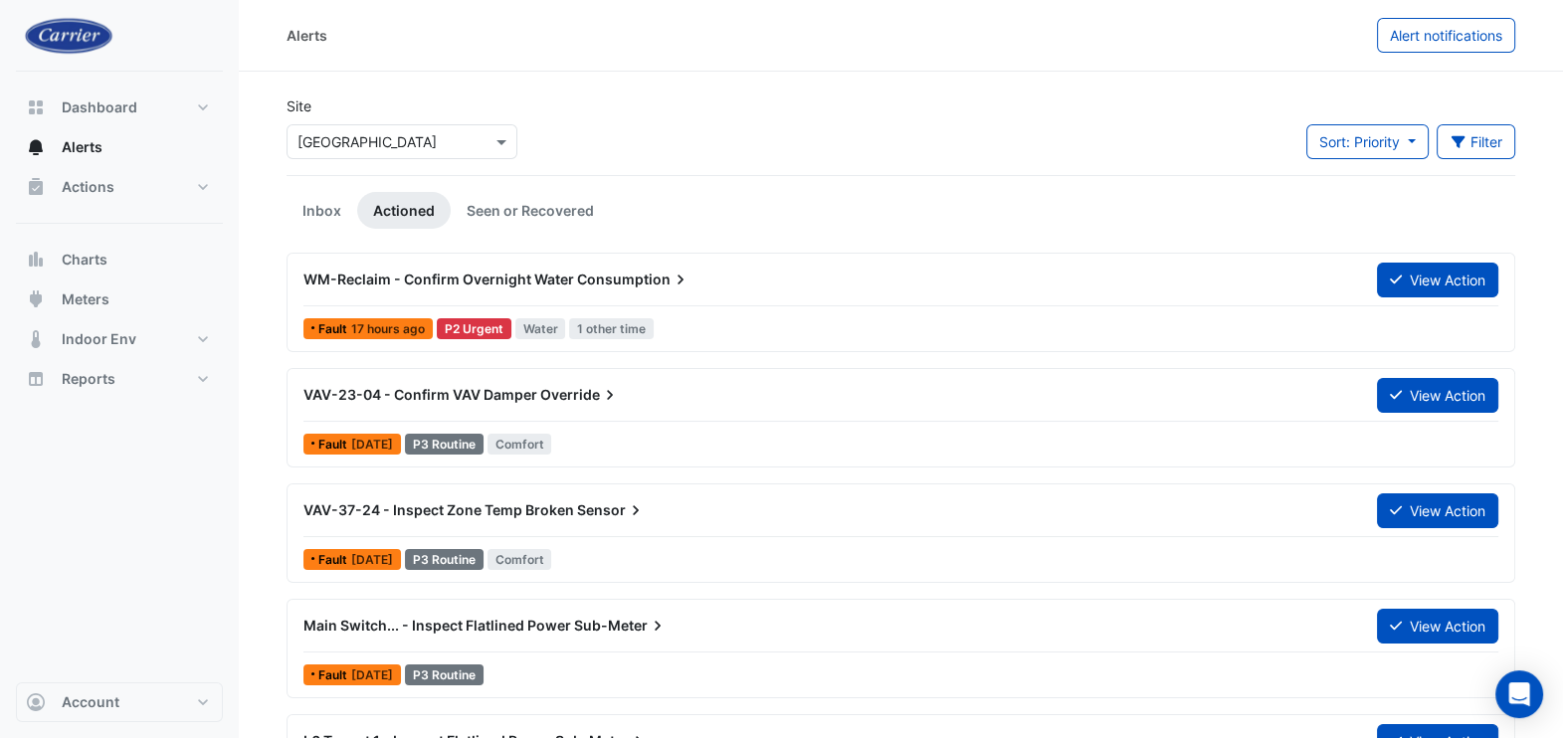
click at [306, 393] on span "VAV-23-04 - Confirm VAV Damper" at bounding box center [420, 394] width 234 height 17
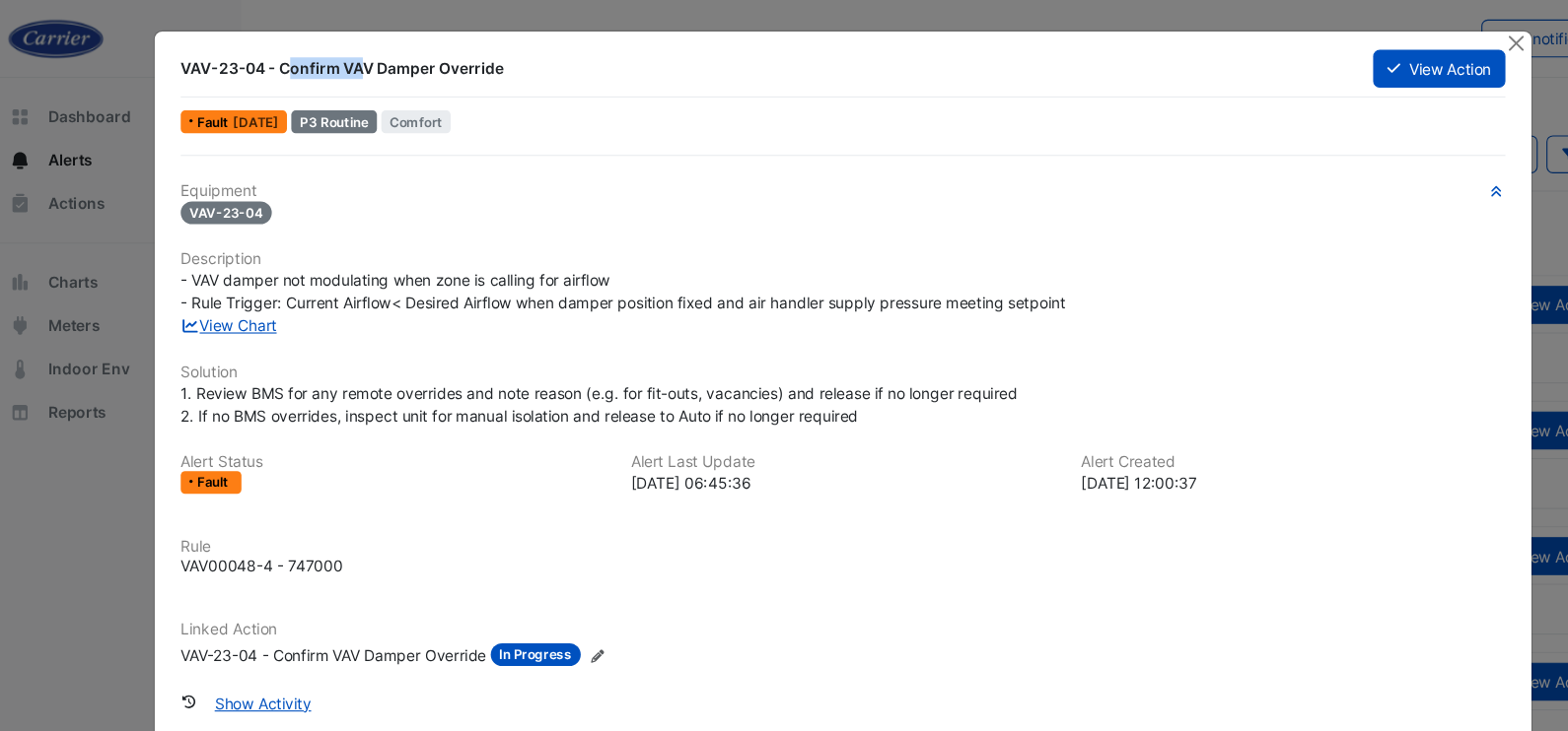
drag, startPoint x: 174, startPoint y: 67, endPoint x: 245, endPoint y: 62, distance: 71.2
click at [245, 62] on div "VAV-23-04 - Confirm VAV Damper Override" at bounding box center [712, 62] width 1061 height 20
copy div "VAV-23-04"
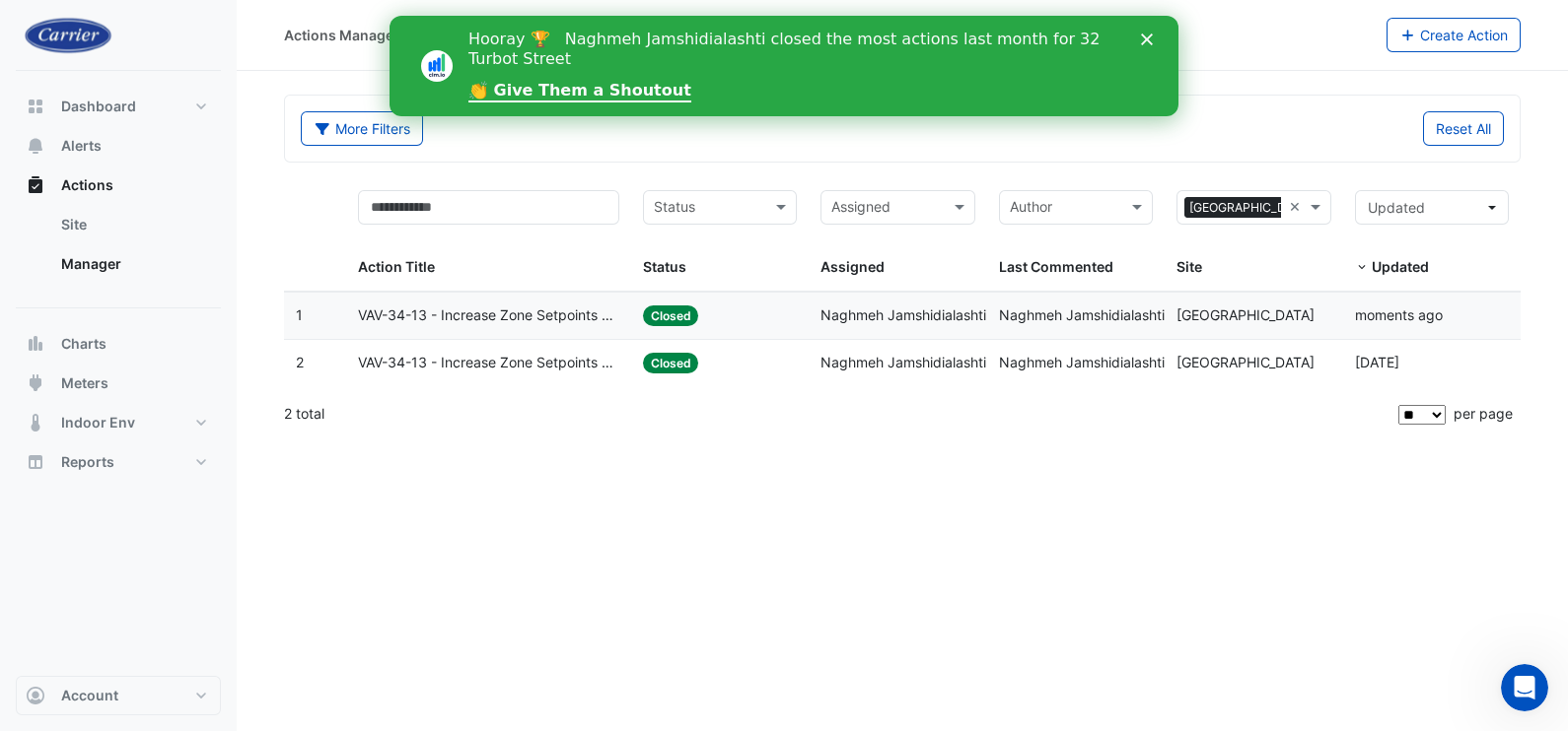
click at [523, 360] on span "VAV-34-13 - Increase Zone Setpoints Too Low (Energy Saving)" at bounding box center [489, 363] width 262 height 23
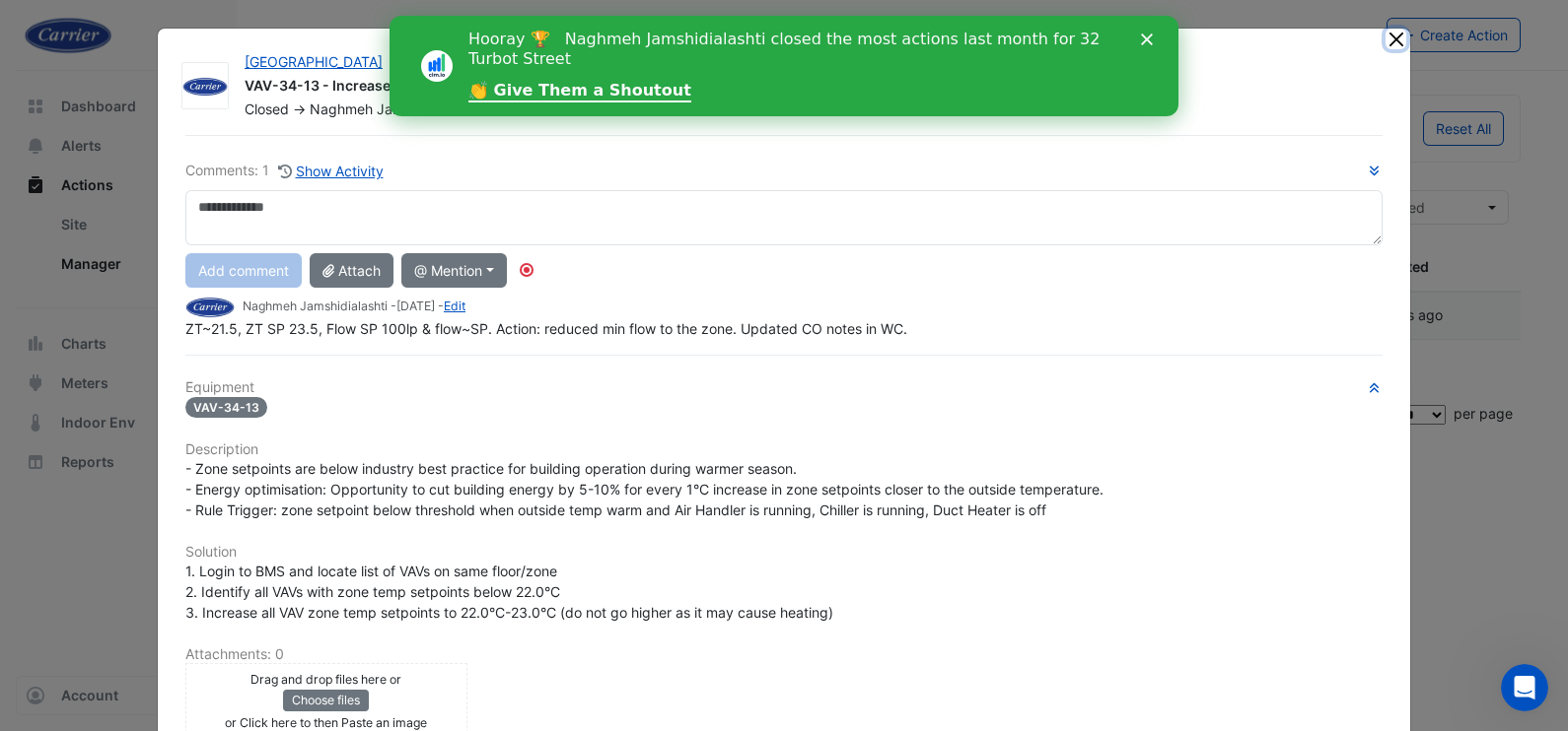
click at [1386, 45] on button "Close" at bounding box center [1396, 39] width 21 height 21
